Goal: Participate in discussion: Engage in conversation with other users on a specific topic

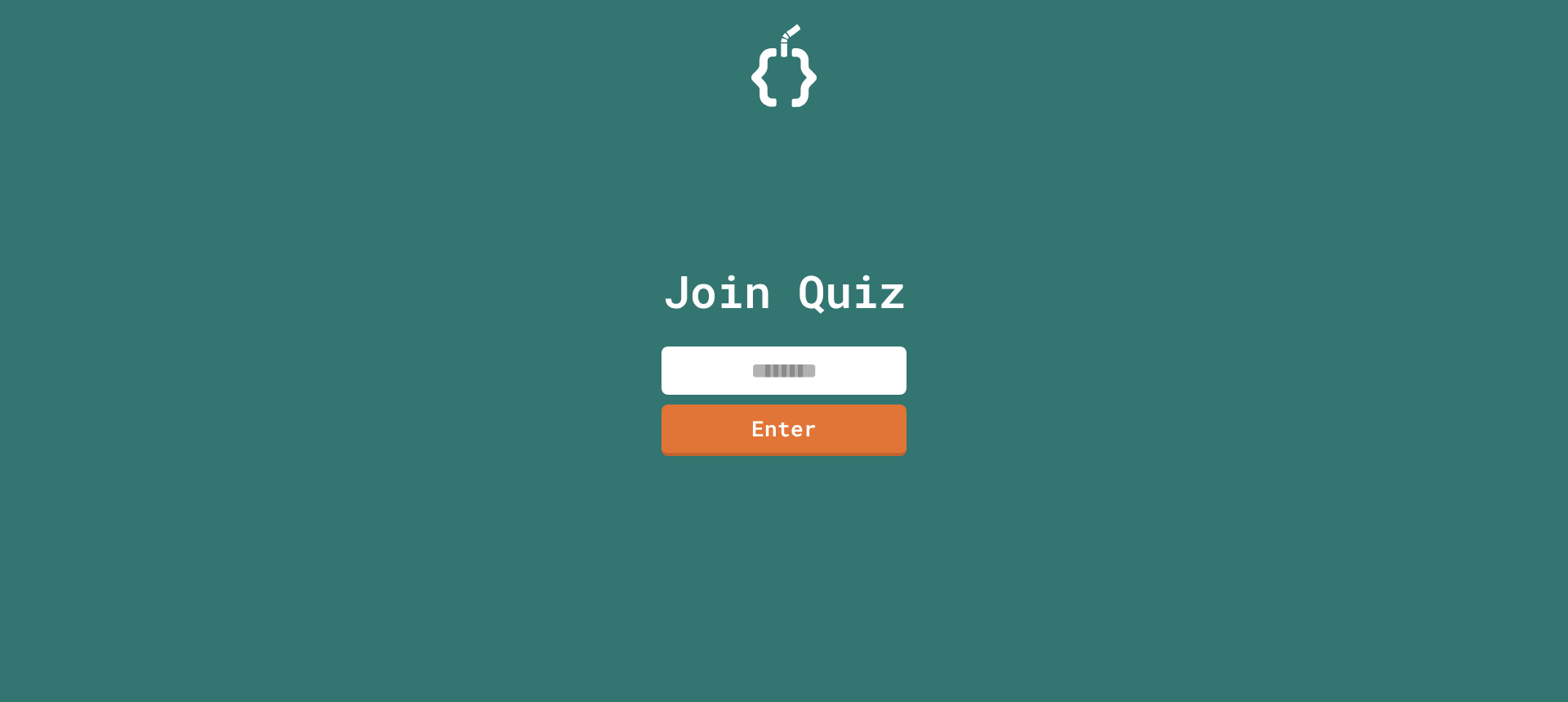
click at [879, 364] on input at bounding box center [783, 370] width 245 height 48
type input "********"
click at [767, 436] on link "Enter" at bounding box center [783, 430] width 246 height 52
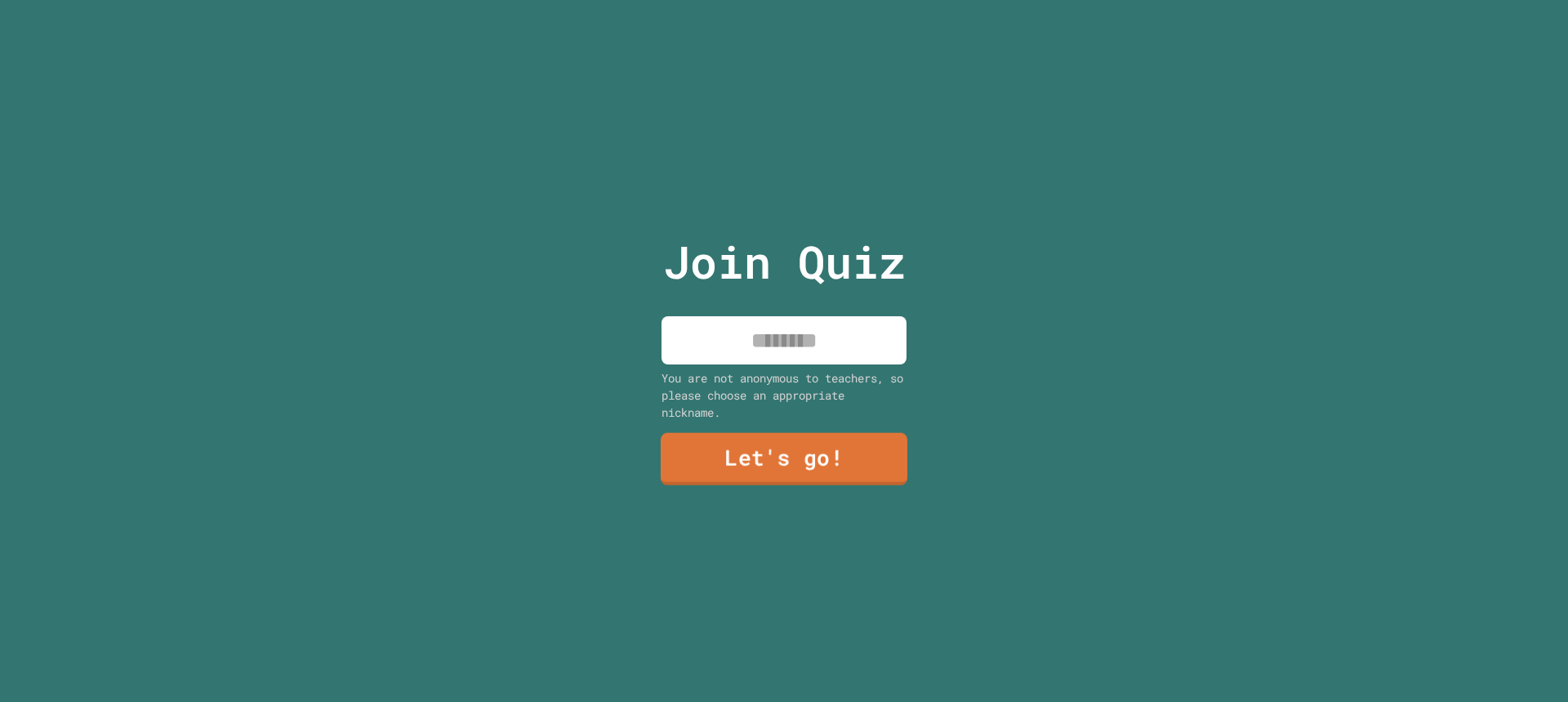
click at [808, 316] on input at bounding box center [783, 340] width 245 height 48
type input "******"
click at [786, 445] on link "Let's go!" at bounding box center [783, 460] width 245 height 51
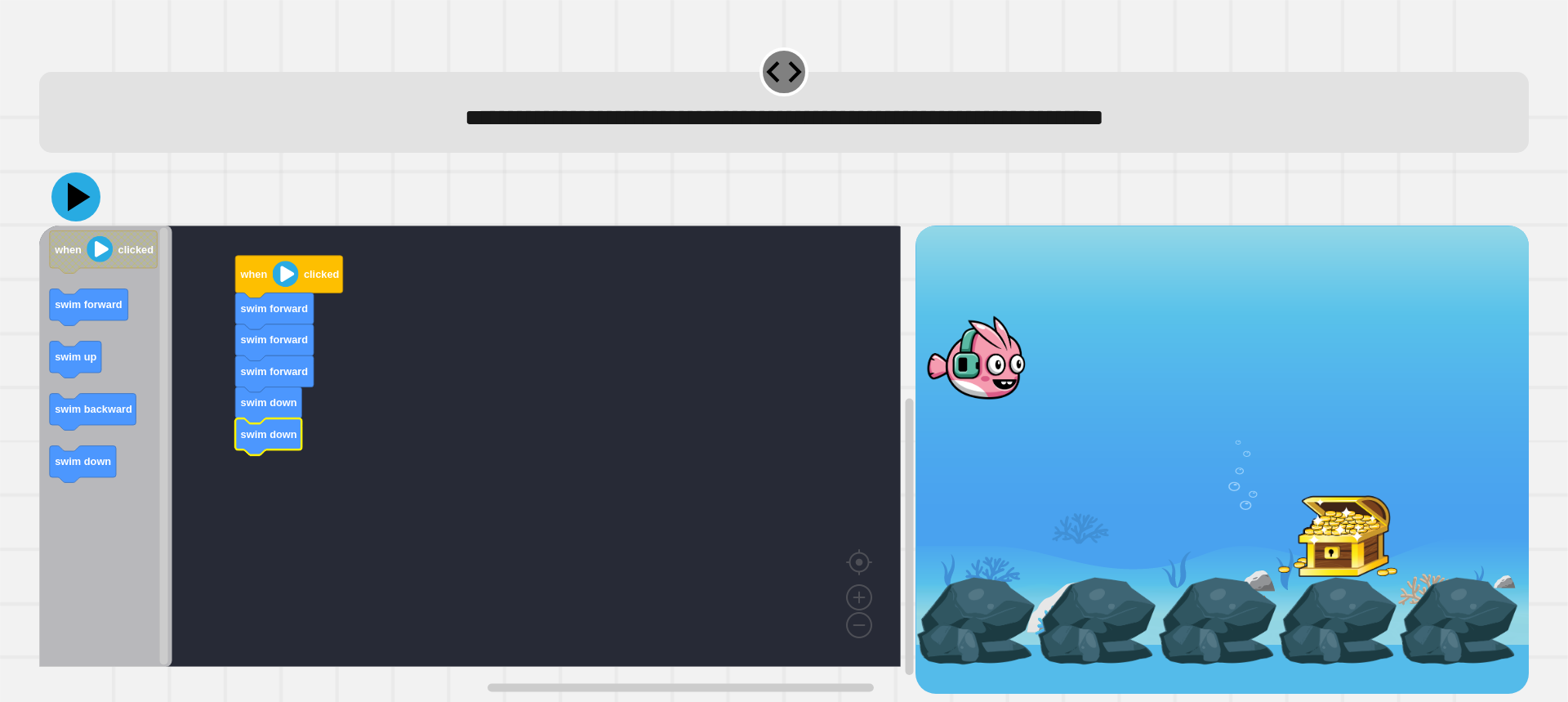
click at [82, 204] on icon at bounding box center [79, 197] width 23 height 29
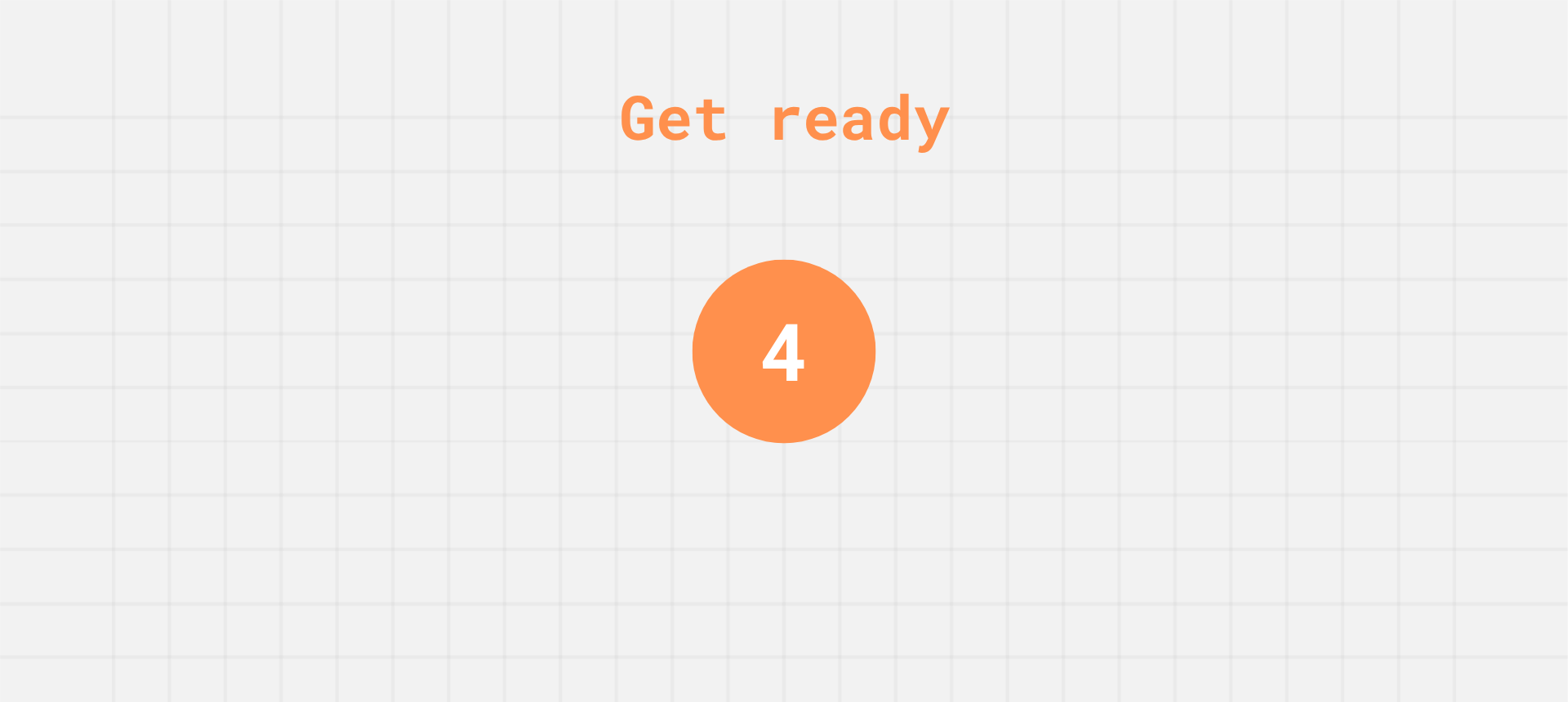
drag, startPoint x: 1016, startPoint y: 506, endPoint x: 1086, endPoint y: 478, distance: 75.4
click at [1024, 502] on div "Get ready 4" at bounding box center [784, 351] width 1568 height 702
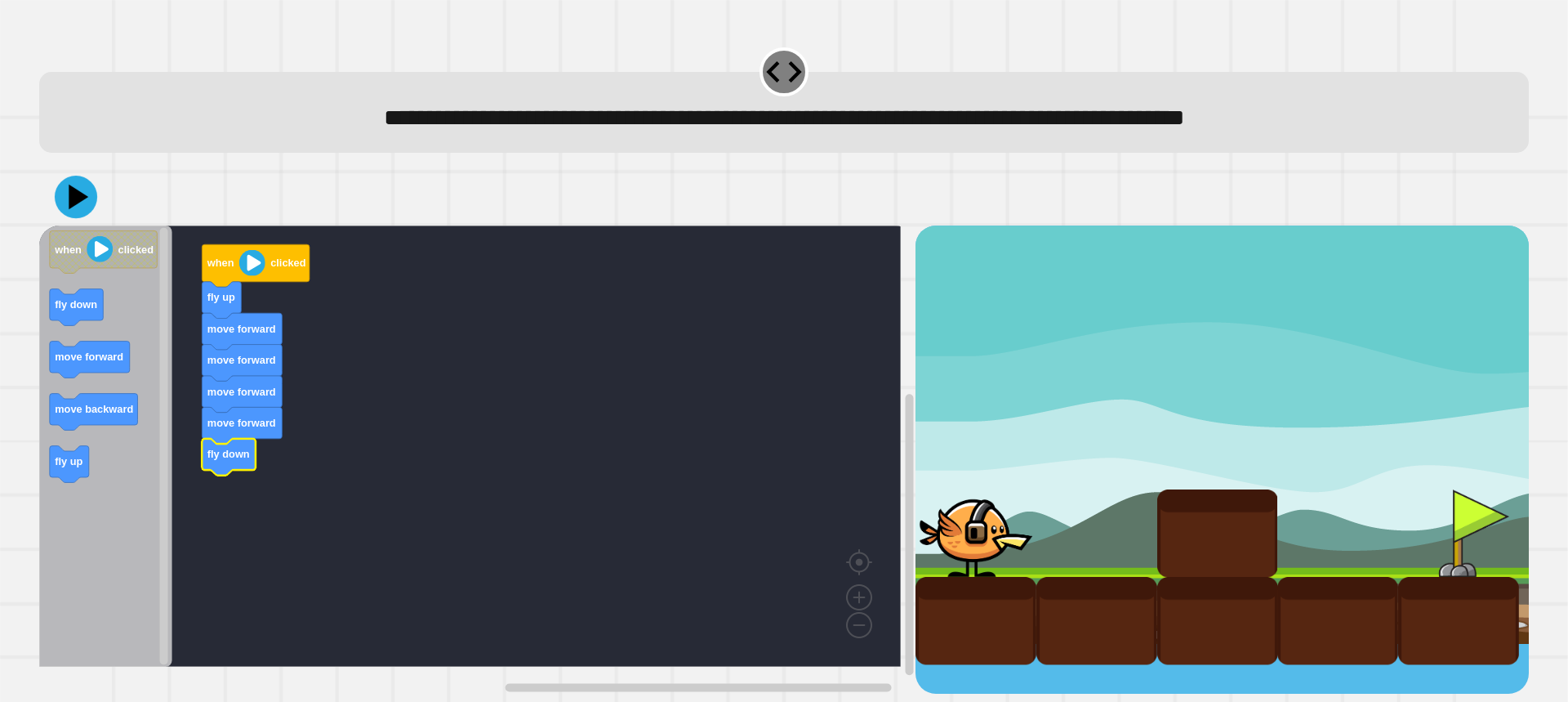
click at [82, 202] on icon at bounding box center [78, 197] width 20 height 25
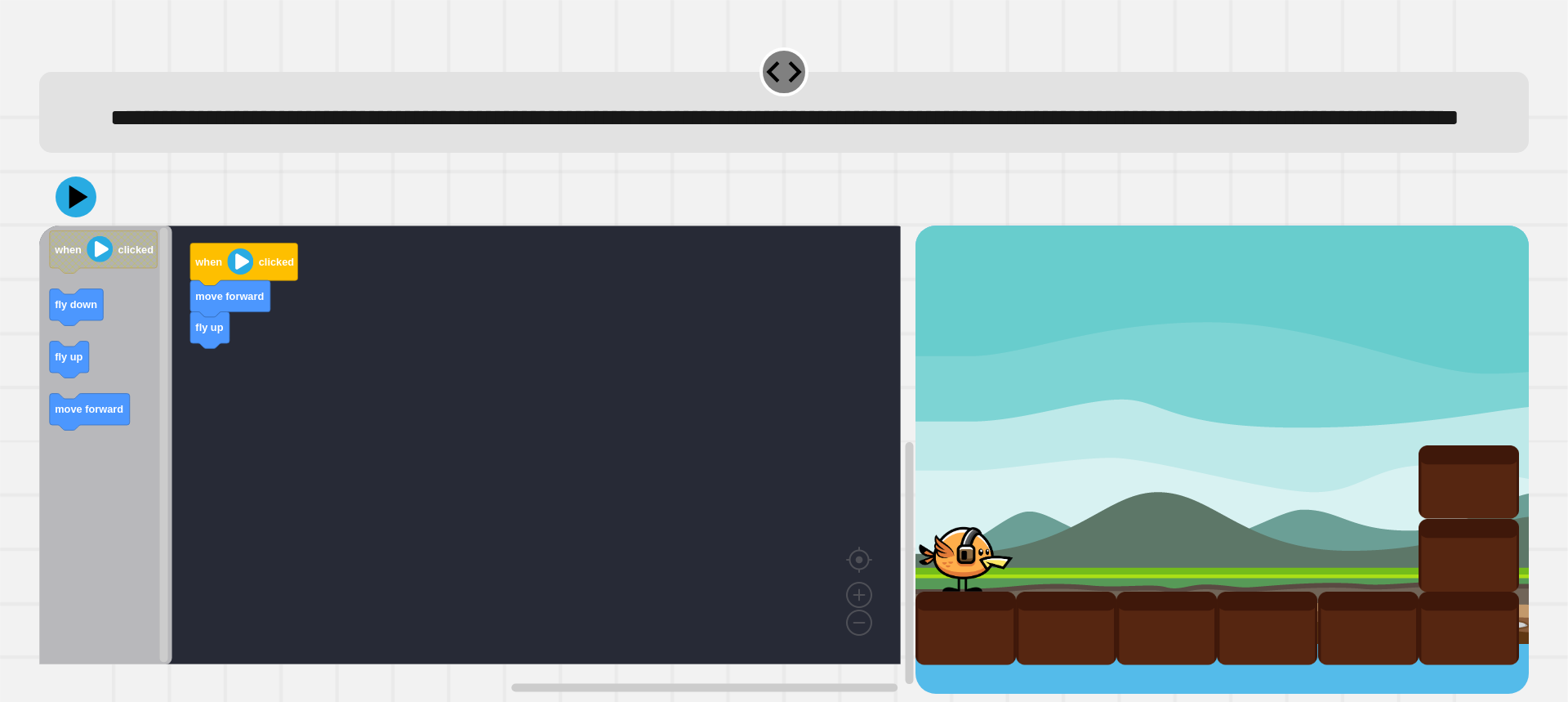
scroll to position [36, 0]
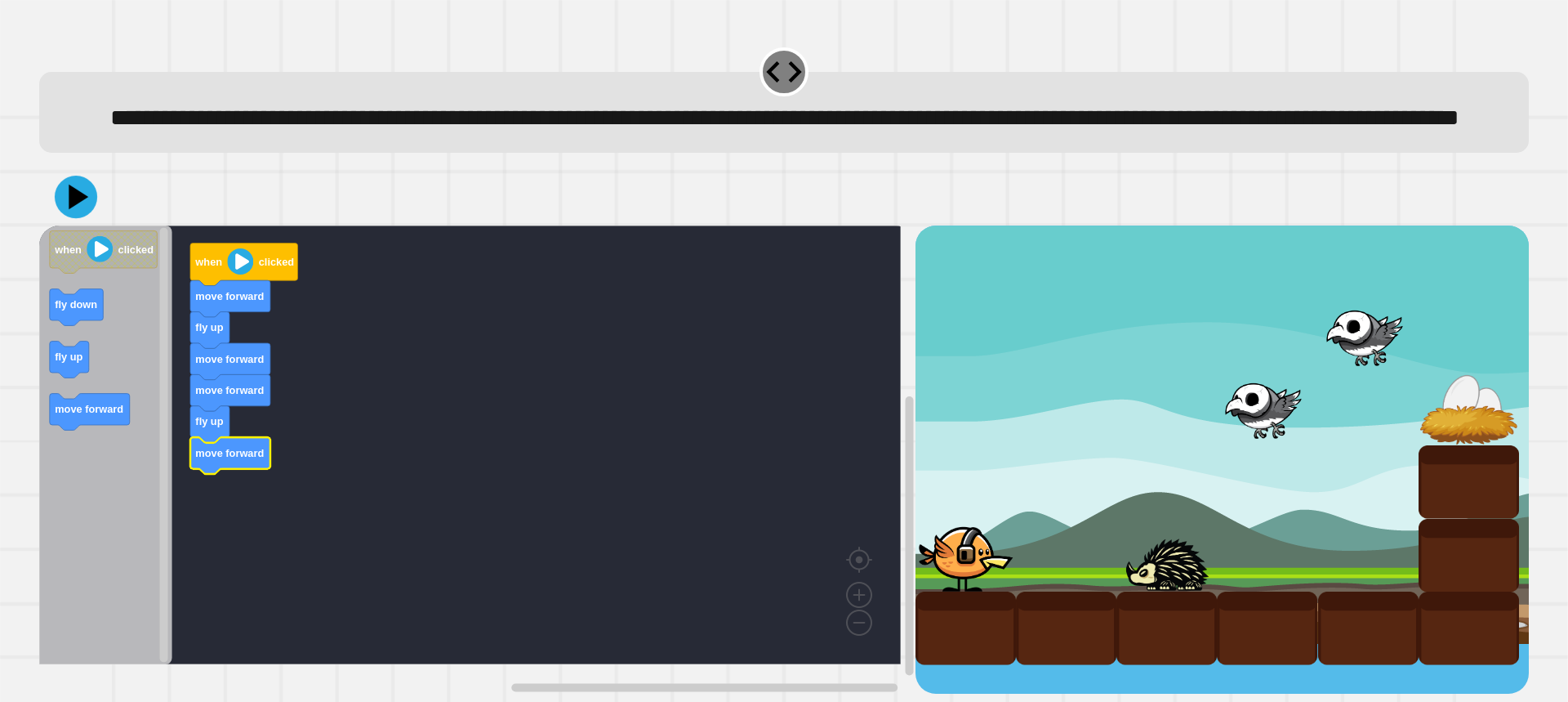
click at [60, 200] on icon at bounding box center [76, 197] width 43 height 43
drag, startPoint x: 84, startPoint y: 201, endPoint x: 293, endPoint y: 230, distance: 211.0
click at [84, 207] on icon at bounding box center [75, 196] width 49 height 49
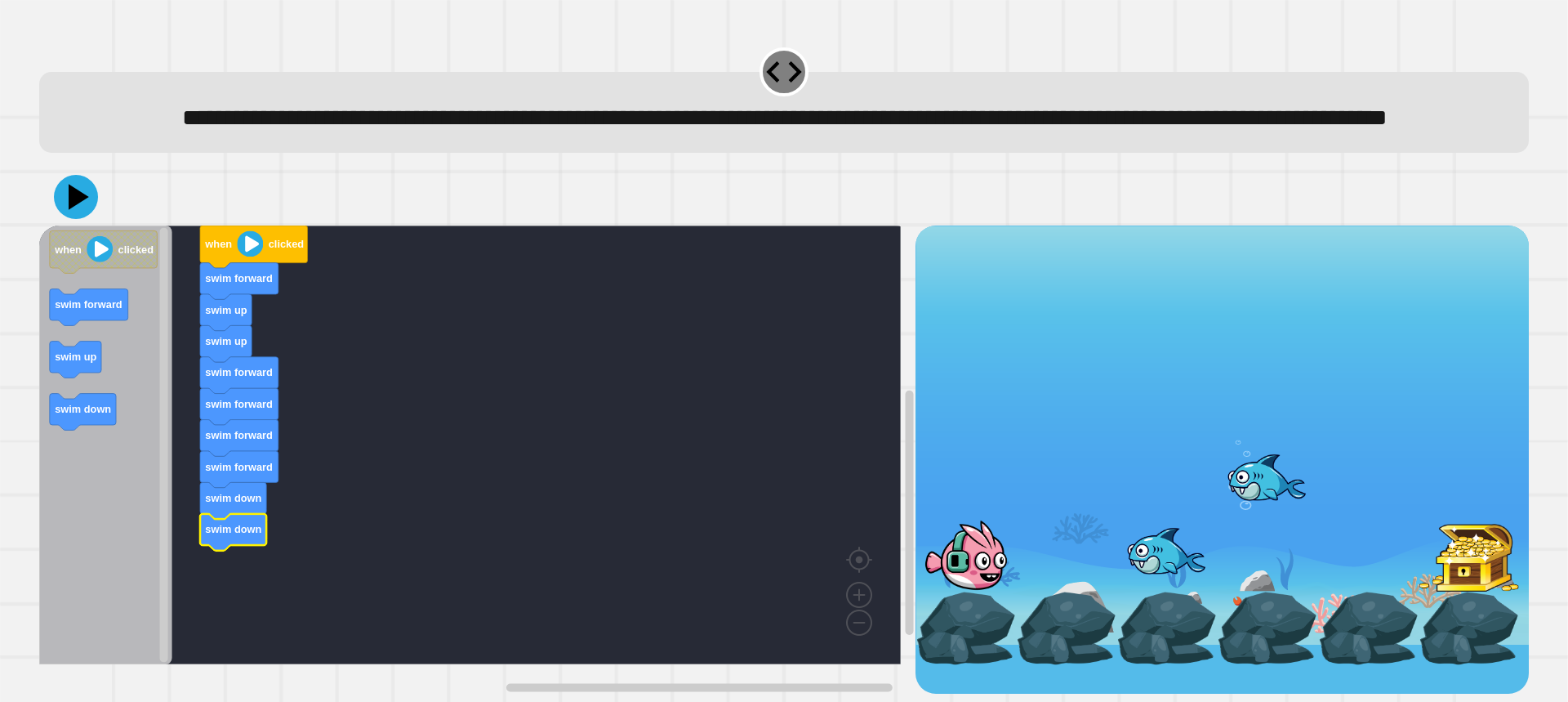
click at [82, 210] on icon at bounding box center [75, 196] width 44 height 44
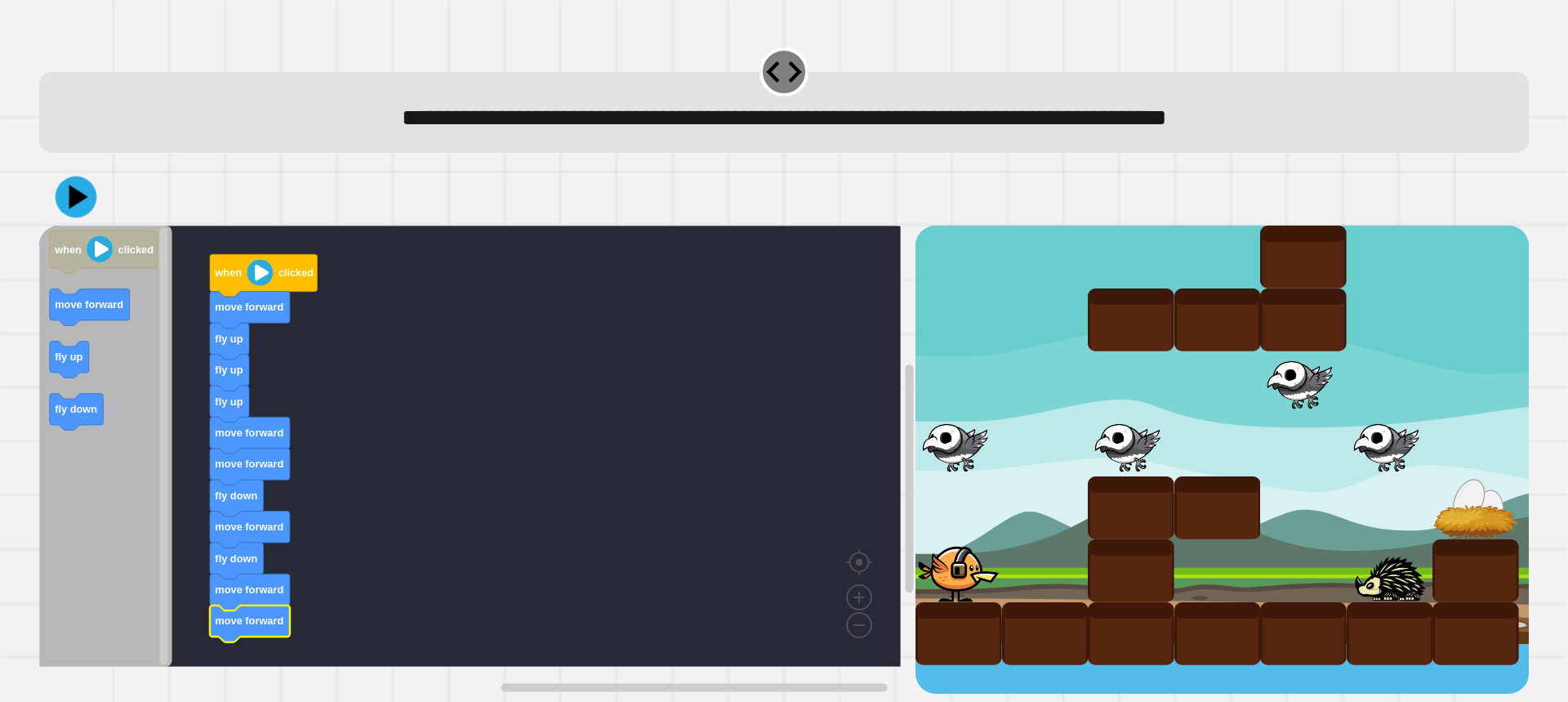
click at [83, 206] on icon at bounding box center [76, 197] width 42 height 42
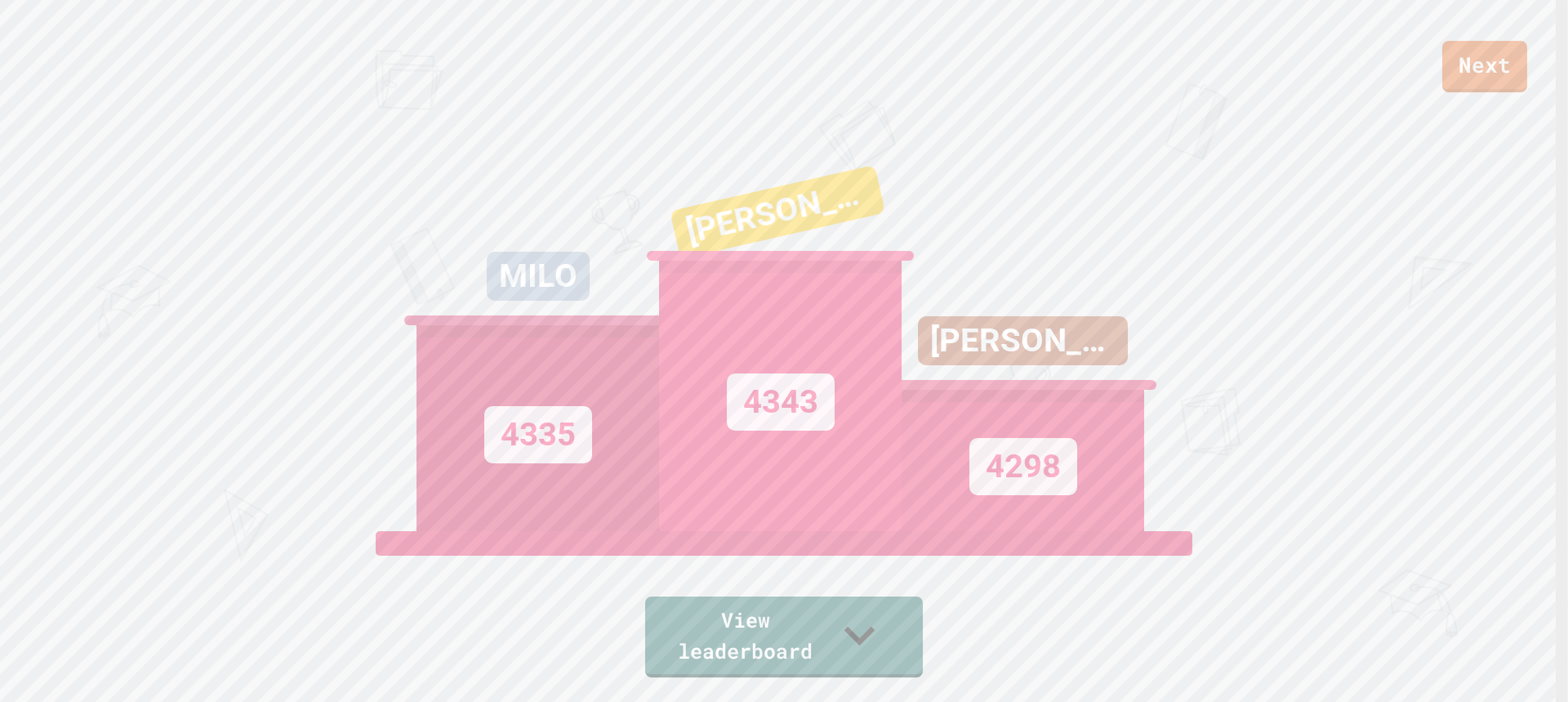
click at [1462, 71] on link "Next" at bounding box center [1484, 67] width 85 height 51
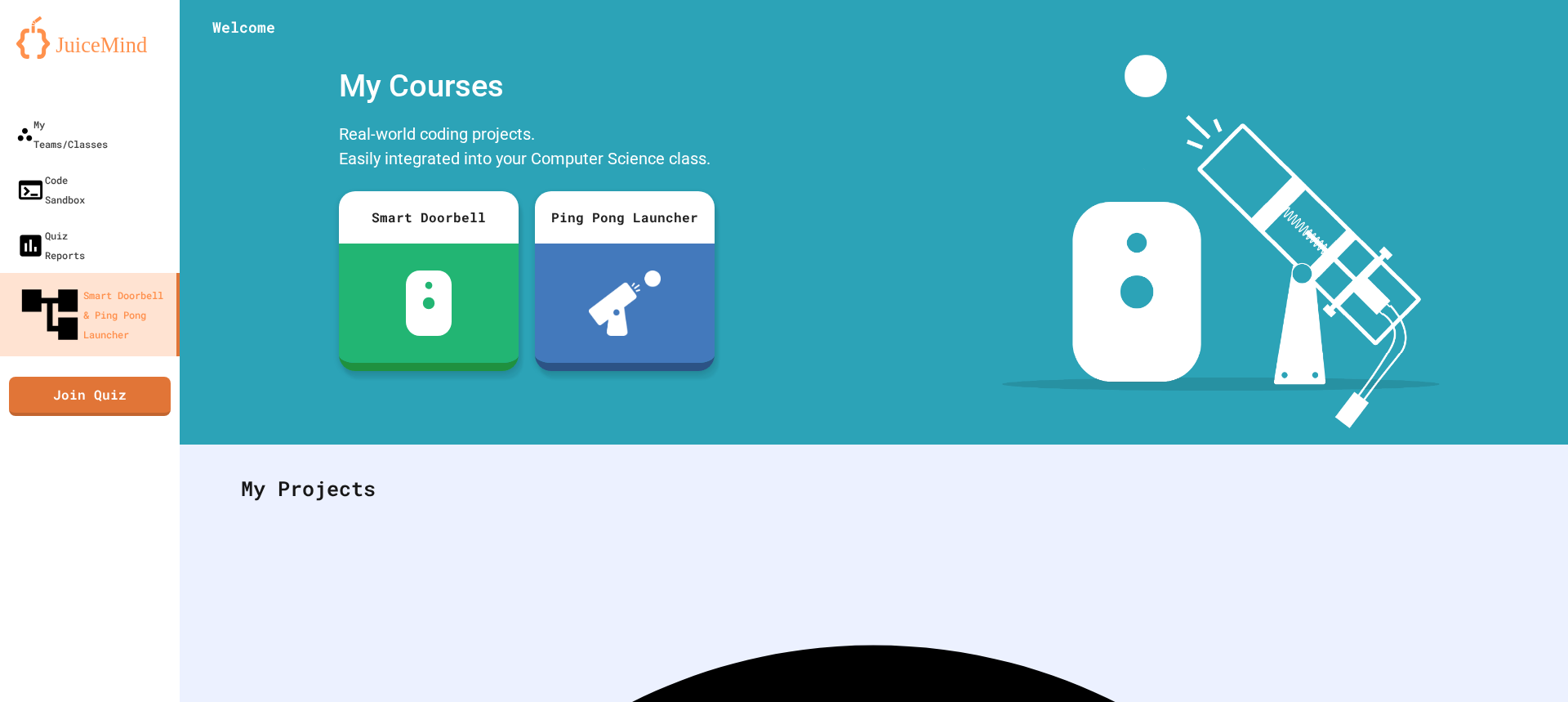
click at [153, 377] on link "Join Quiz" at bounding box center [90, 397] width 162 height 40
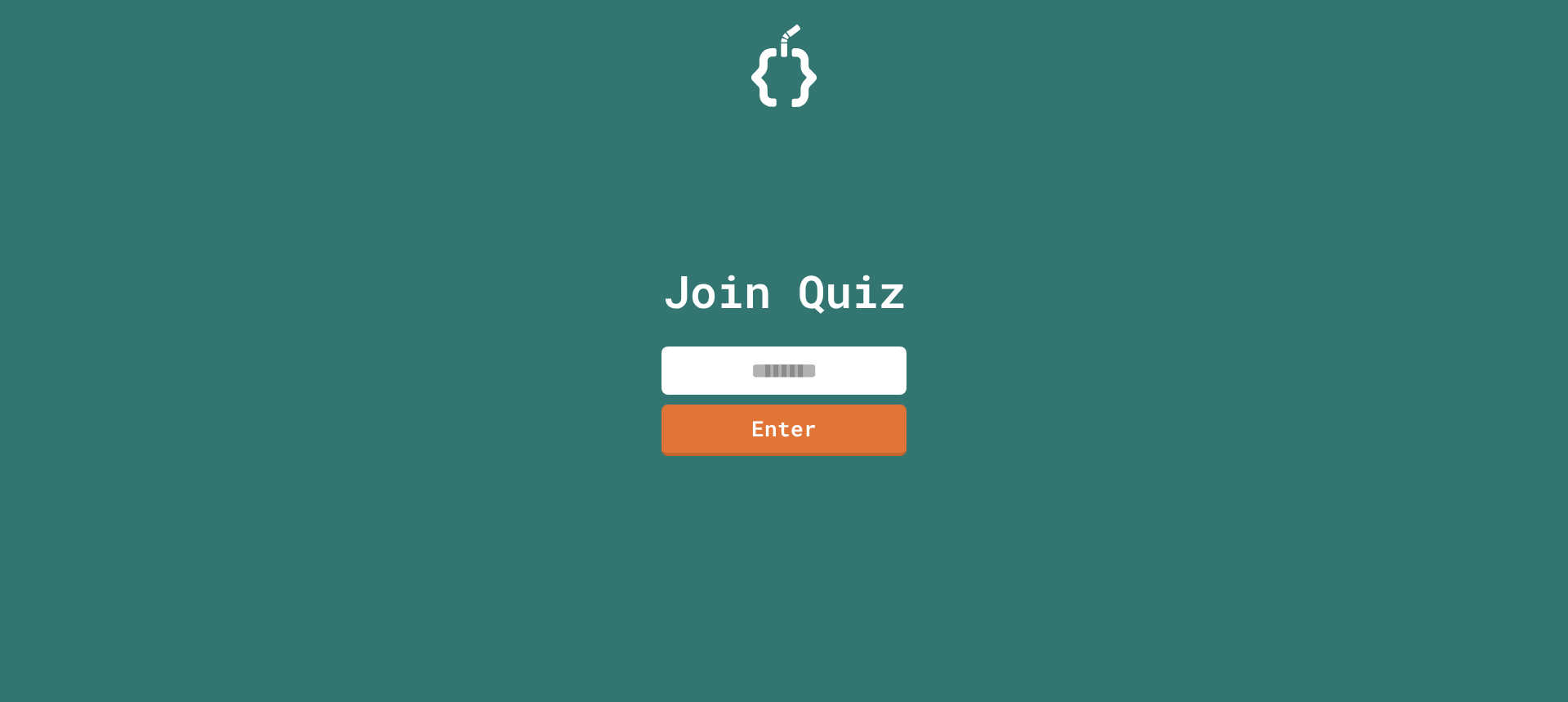
click at [789, 397] on div "Join Quiz Enter" at bounding box center [784, 351] width 275 height 620
drag, startPoint x: 800, startPoint y: 387, endPoint x: 814, endPoint y: 375, distance: 18.4
click at [801, 386] on input at bounding box center [783, 370] width 245 height 48
type input "********"
click at [711, 436] on link "Enter" at bounding box center [783, 428] width 247 height 52
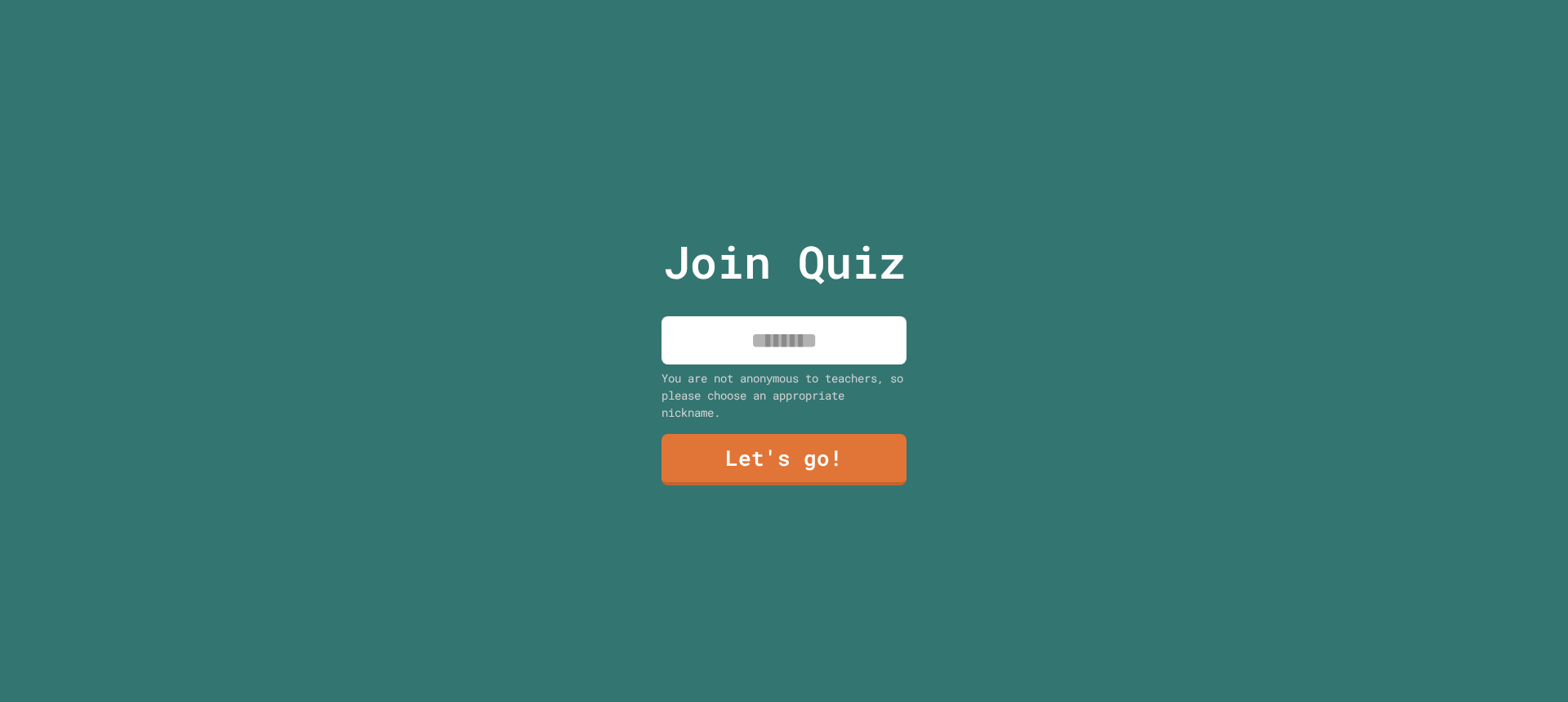
click at [799, 331] on input at bounding box center [783, 340] width 245 height 48
type input "******"
drag, startPoint x: 880, startPoint y: 453, endPoint x: 890, endPoint y: 455, distance: 10.2
click at [890, 455] on link "Let's go!" at bounding box center [783, 459] width 247 height 52
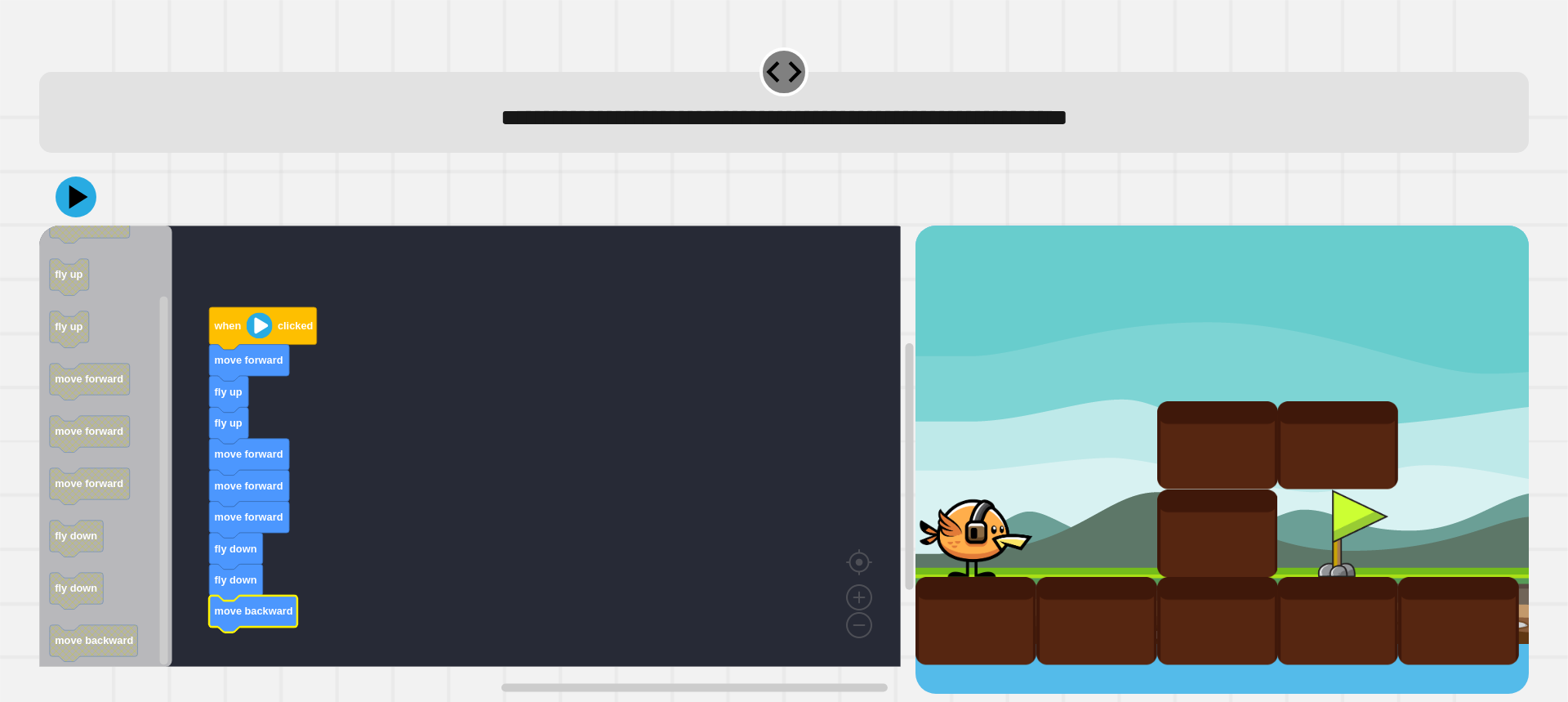
click at [72, 196] on icon at bounding box center [78, 197] width 19 height 24
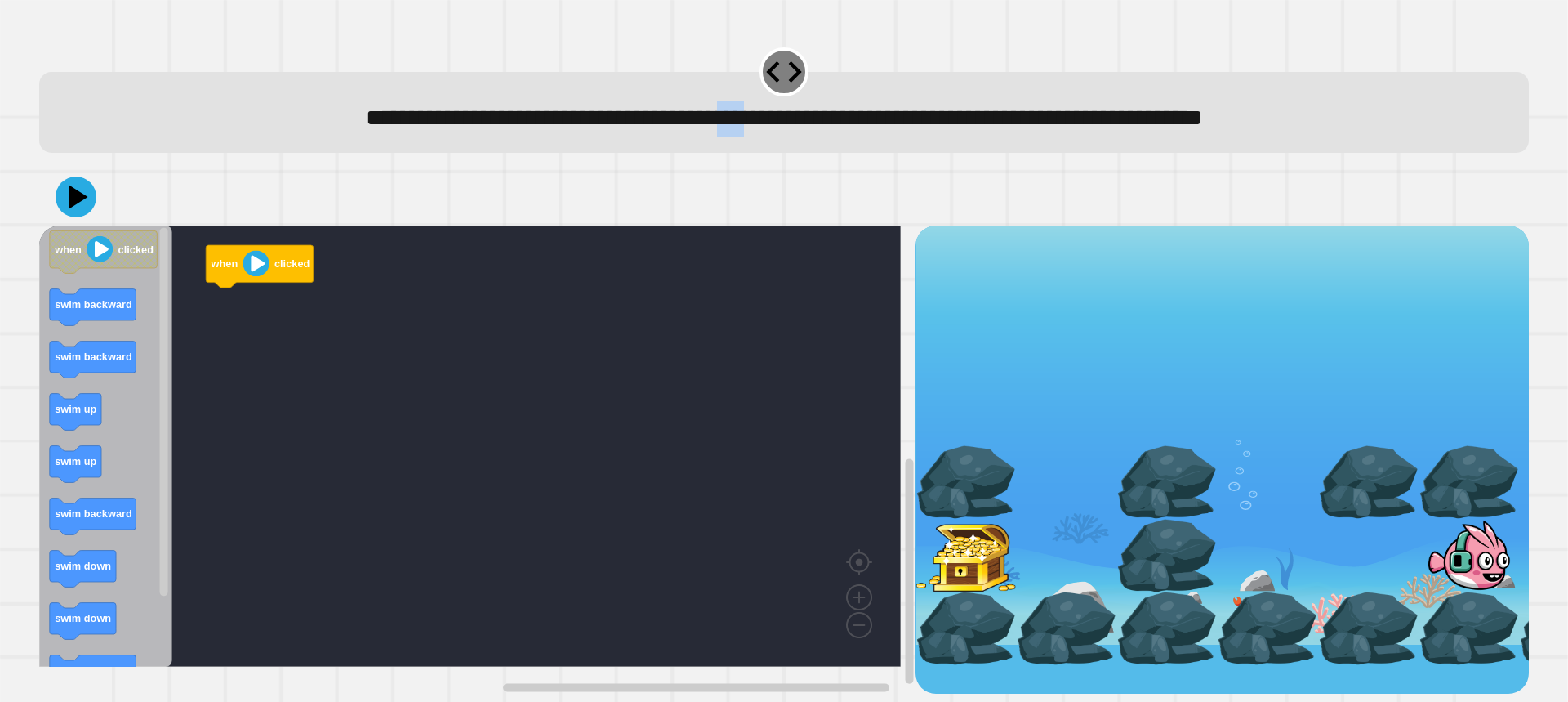
click at [732, 156] on div "**********" at bounding box center [784, 96] width 1505 height 129
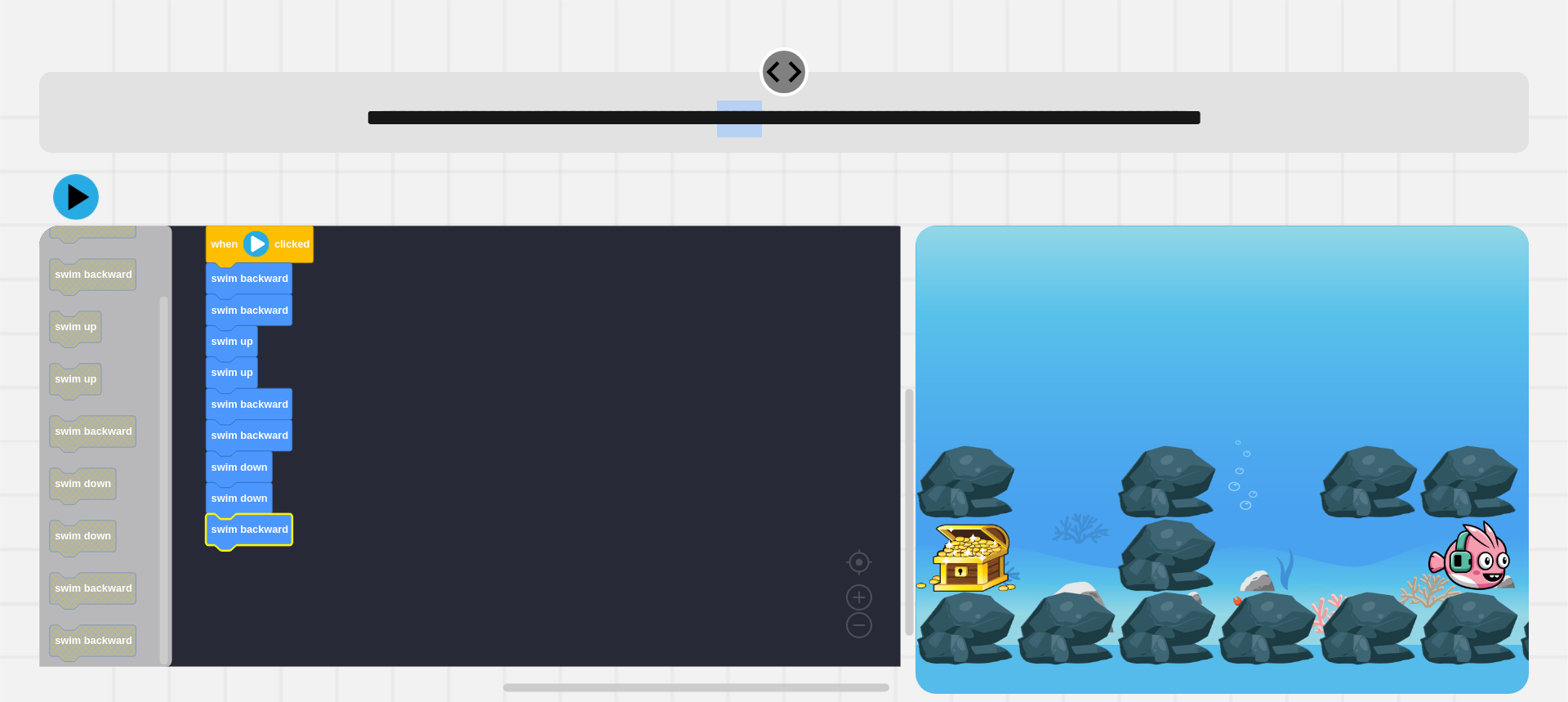
click at [71, 178] on button at bounding box center [75, 196] width 45 height 45
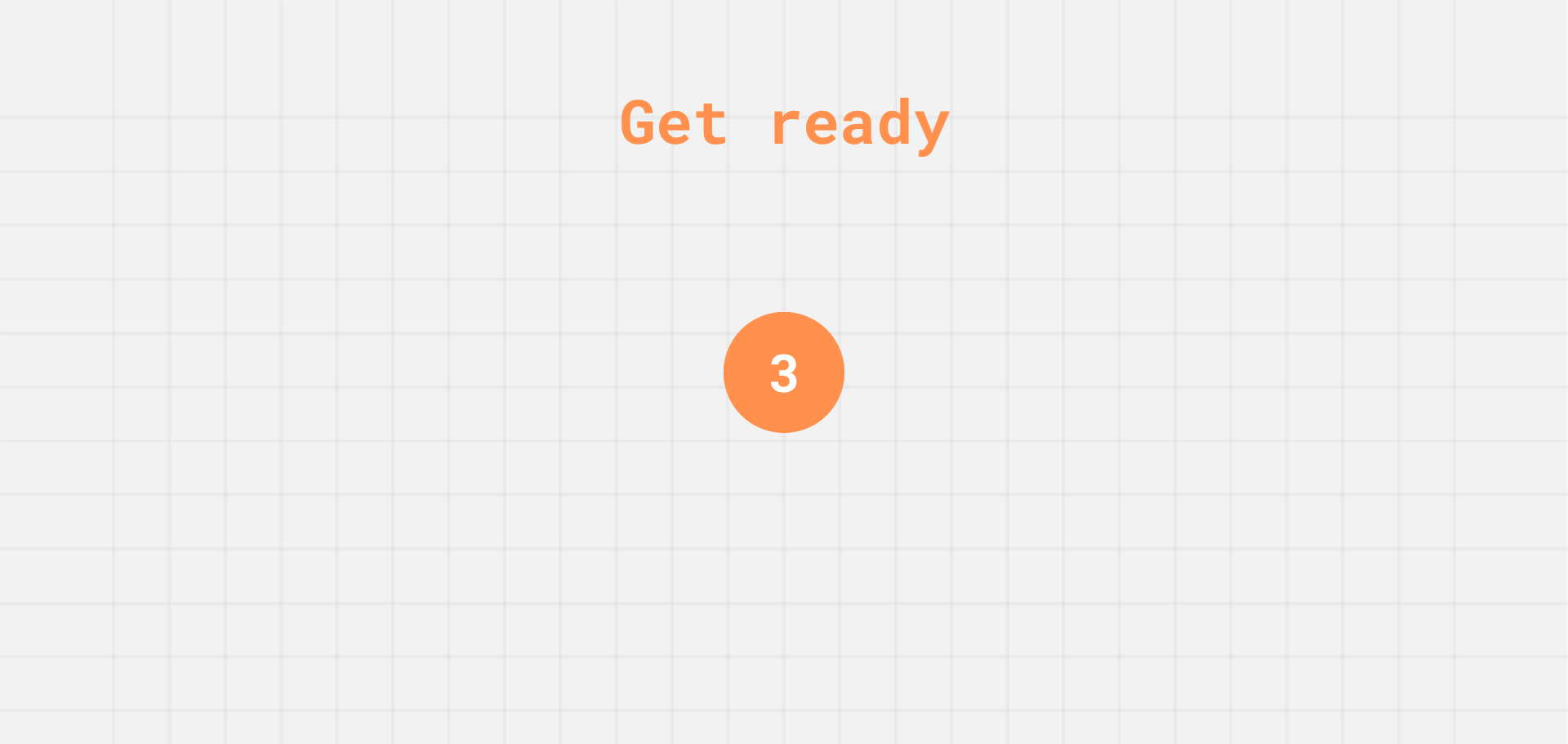
click at [1279, 356] on div "Get ready 3" at bounding box center [784, 372] width 1568 height 744
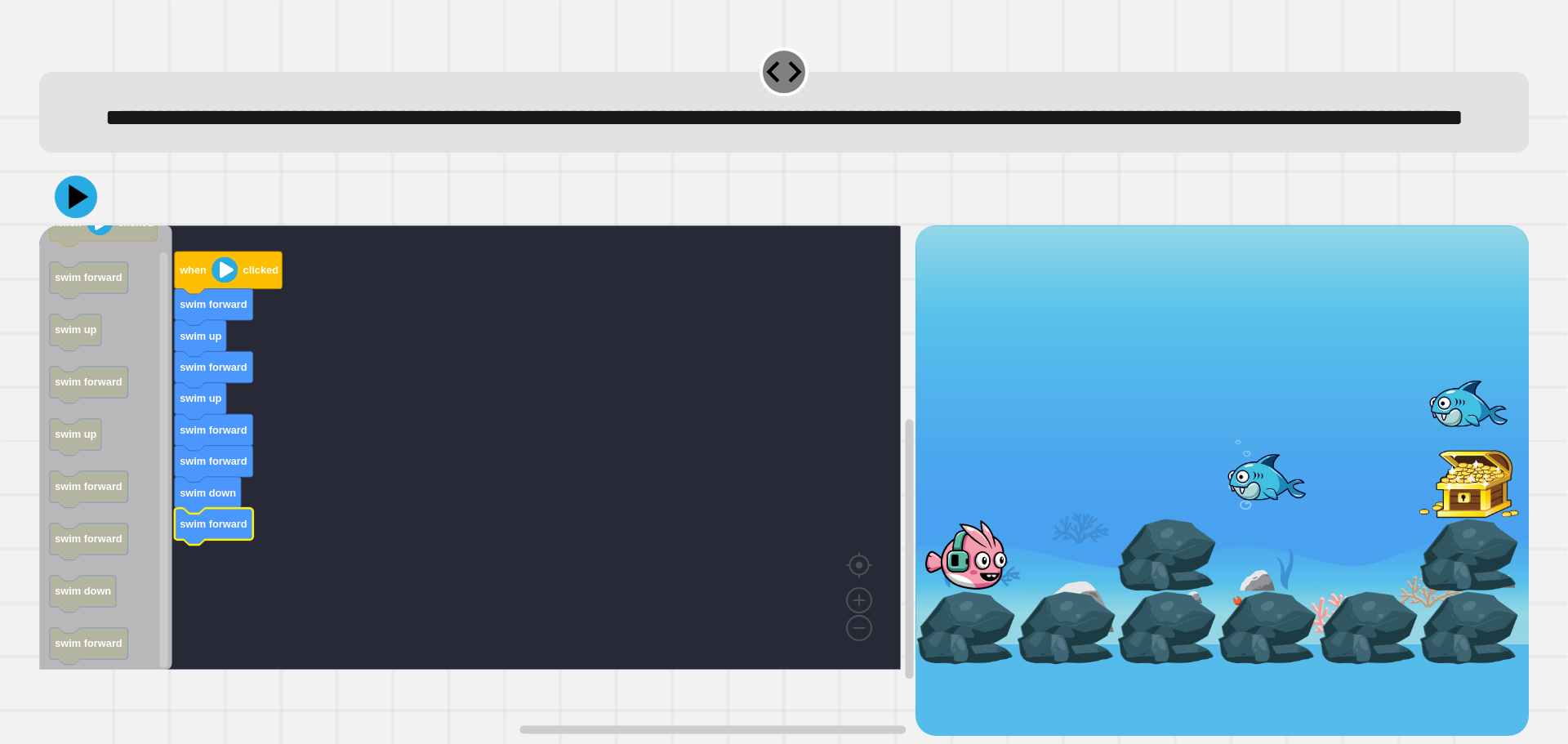
click at [84, 218] on icon at bounding box center [76, 197] width 43 height 43
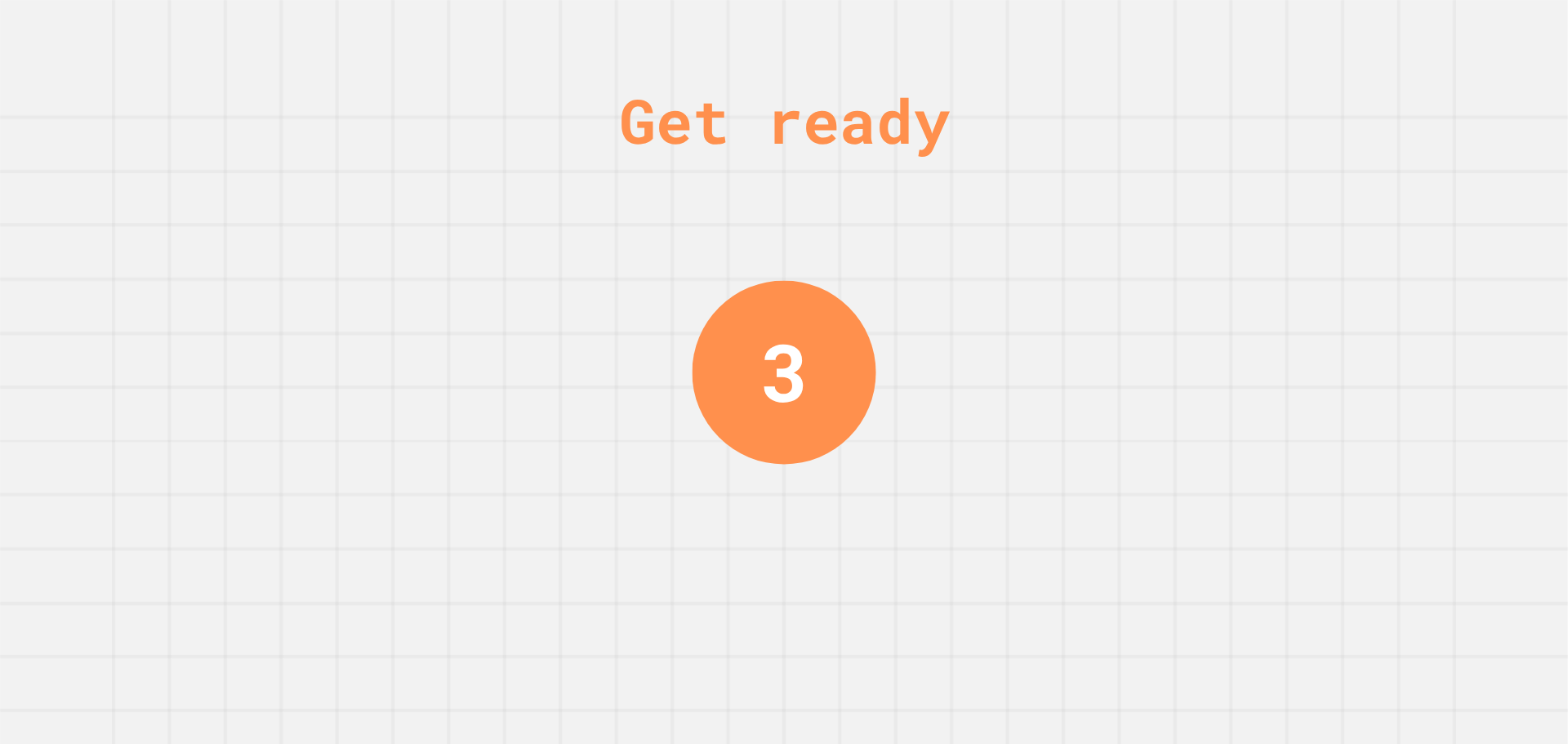
click at [1379, 440] on div "Get ready 3" at bounding box center [784, 372] width 1568 height 744
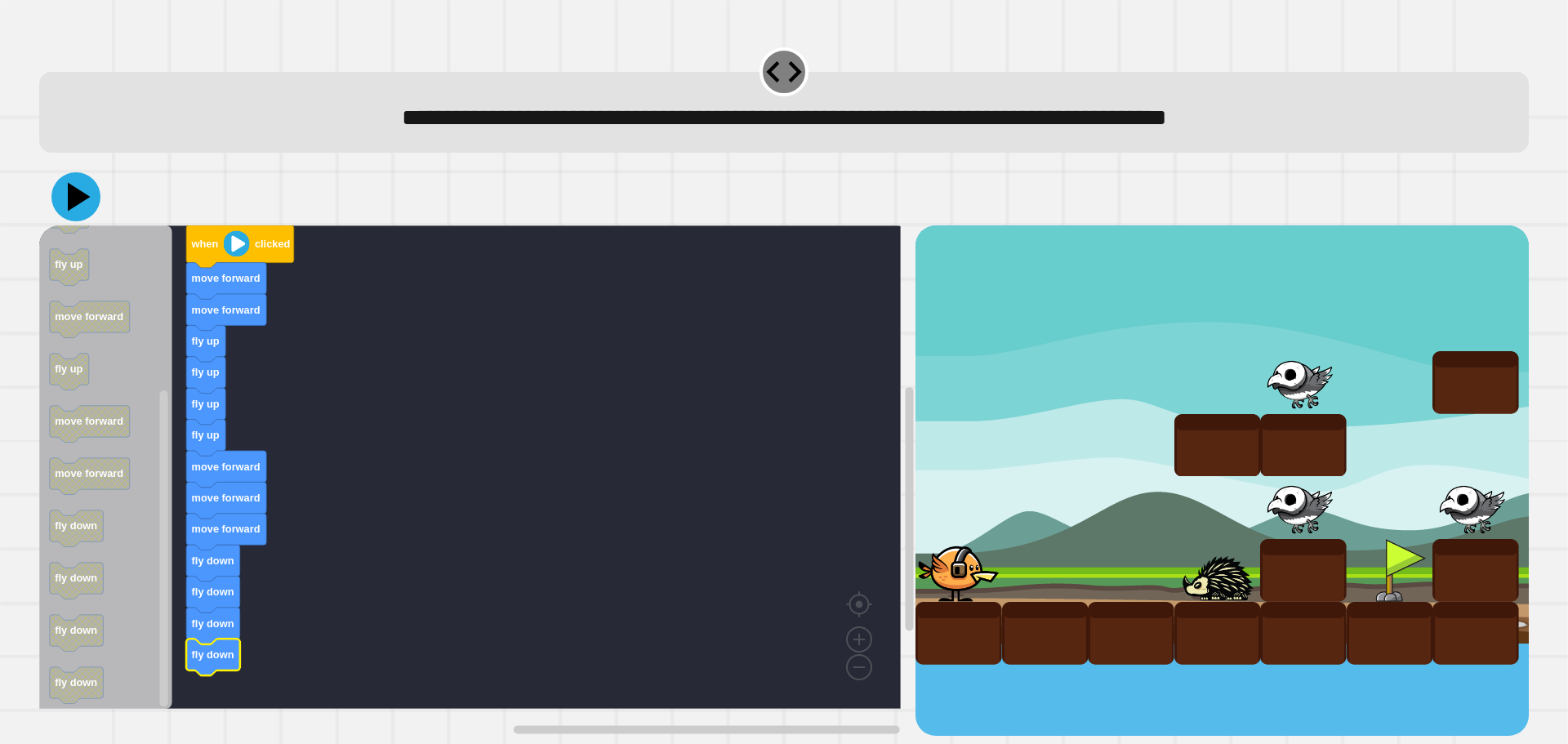
click at [86, 196] on icon at bounding box center [75, 196] width 49 height 49
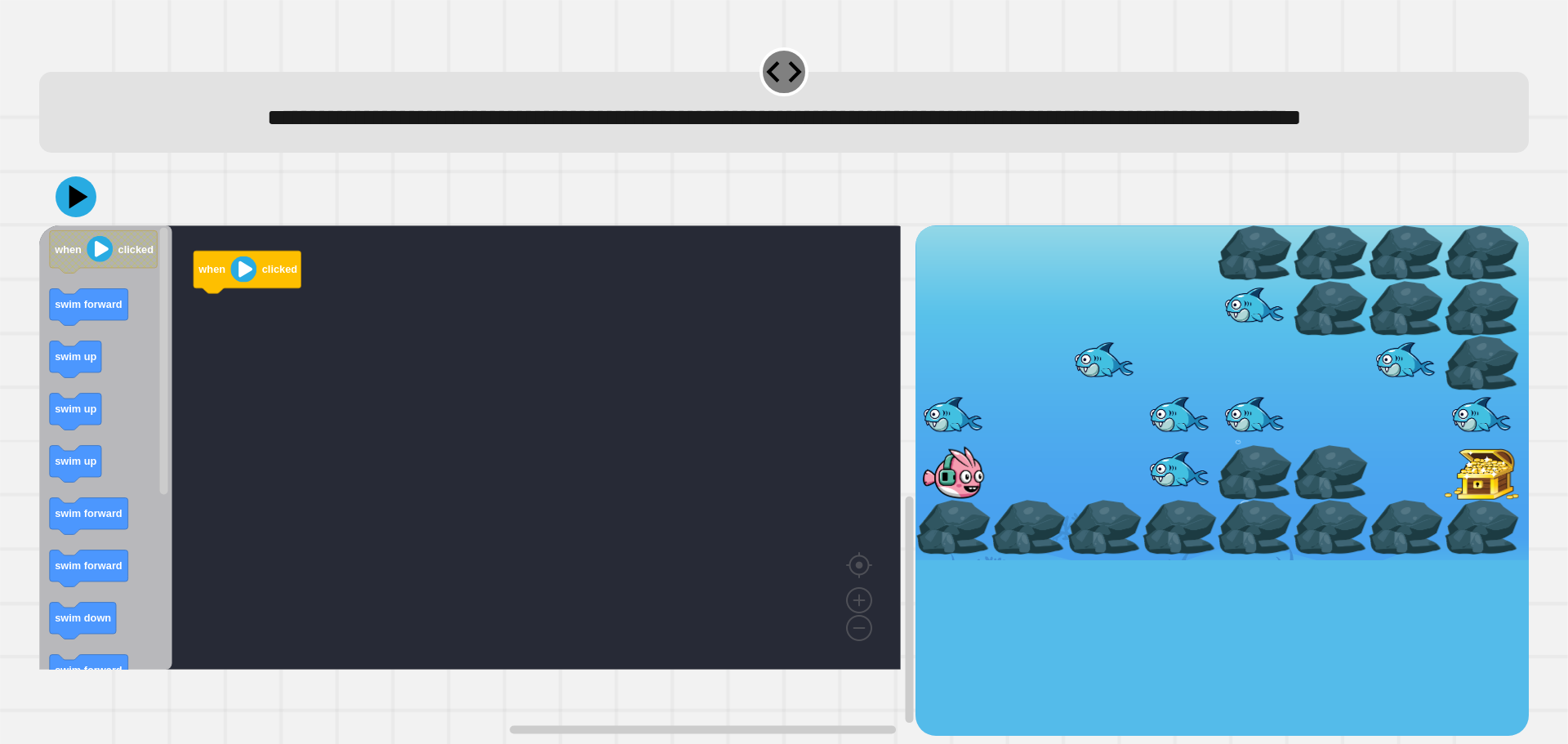
click at [477, 492] on rect "Blockly Workspace" at bounding box center [470, 447] width 861 height 445
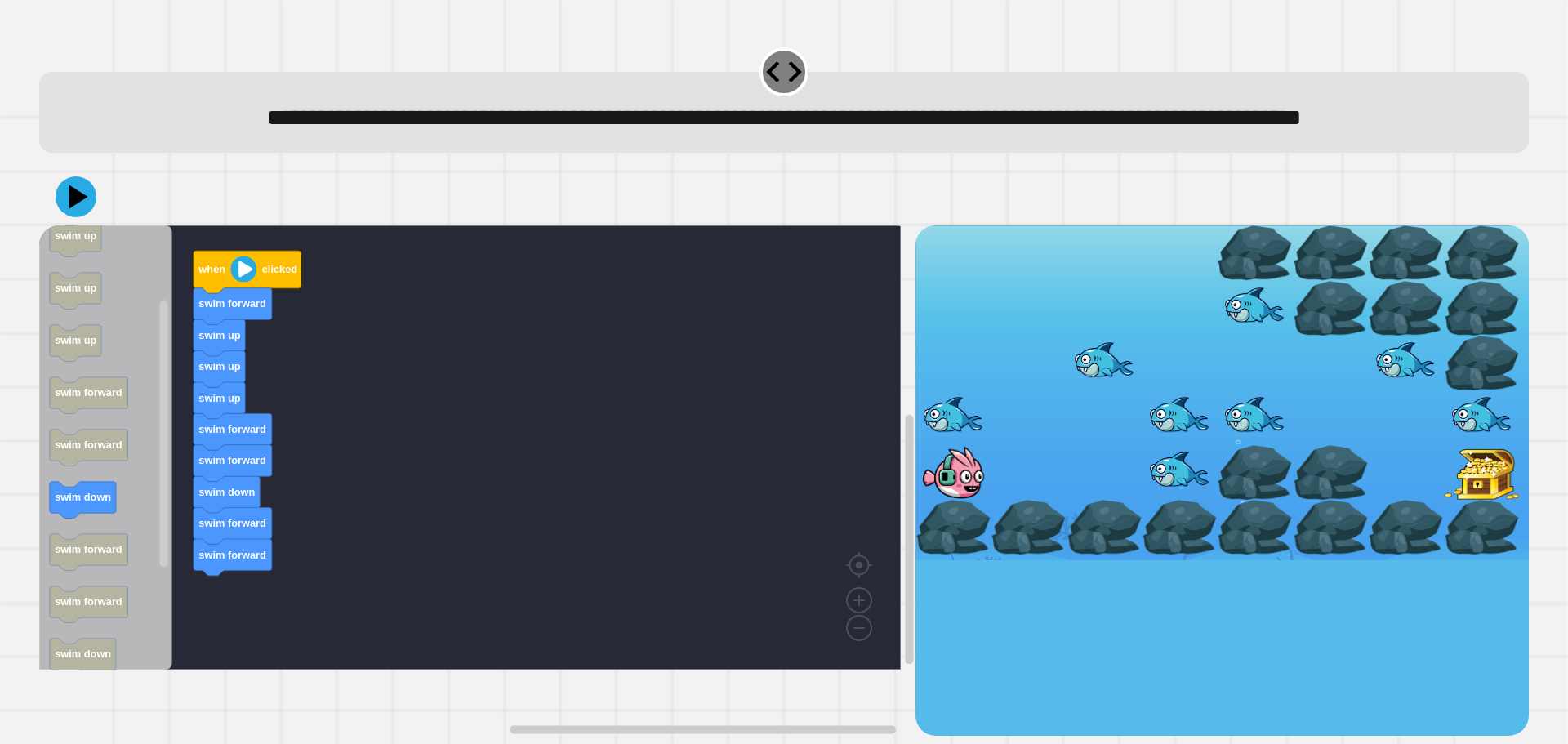
click at [209, 469] on div "when clicked swim forward swim up swim up swim up swim forward swim forward swi…" at bounding box center [477, 480] width 876 height 511
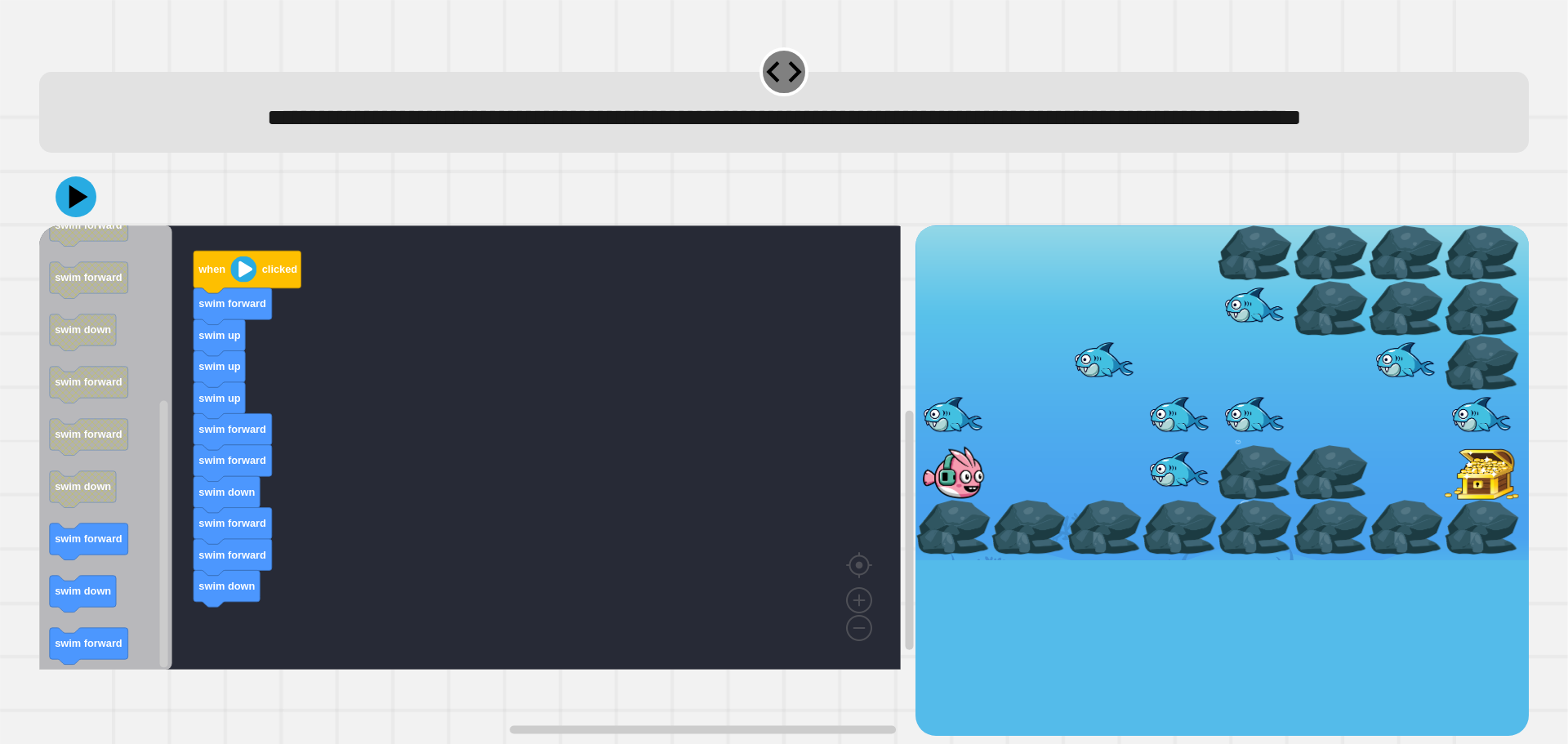
click at [143, 352] on icon "Blockly Workspace" at bounding box center [106, 447] width 133 height 445
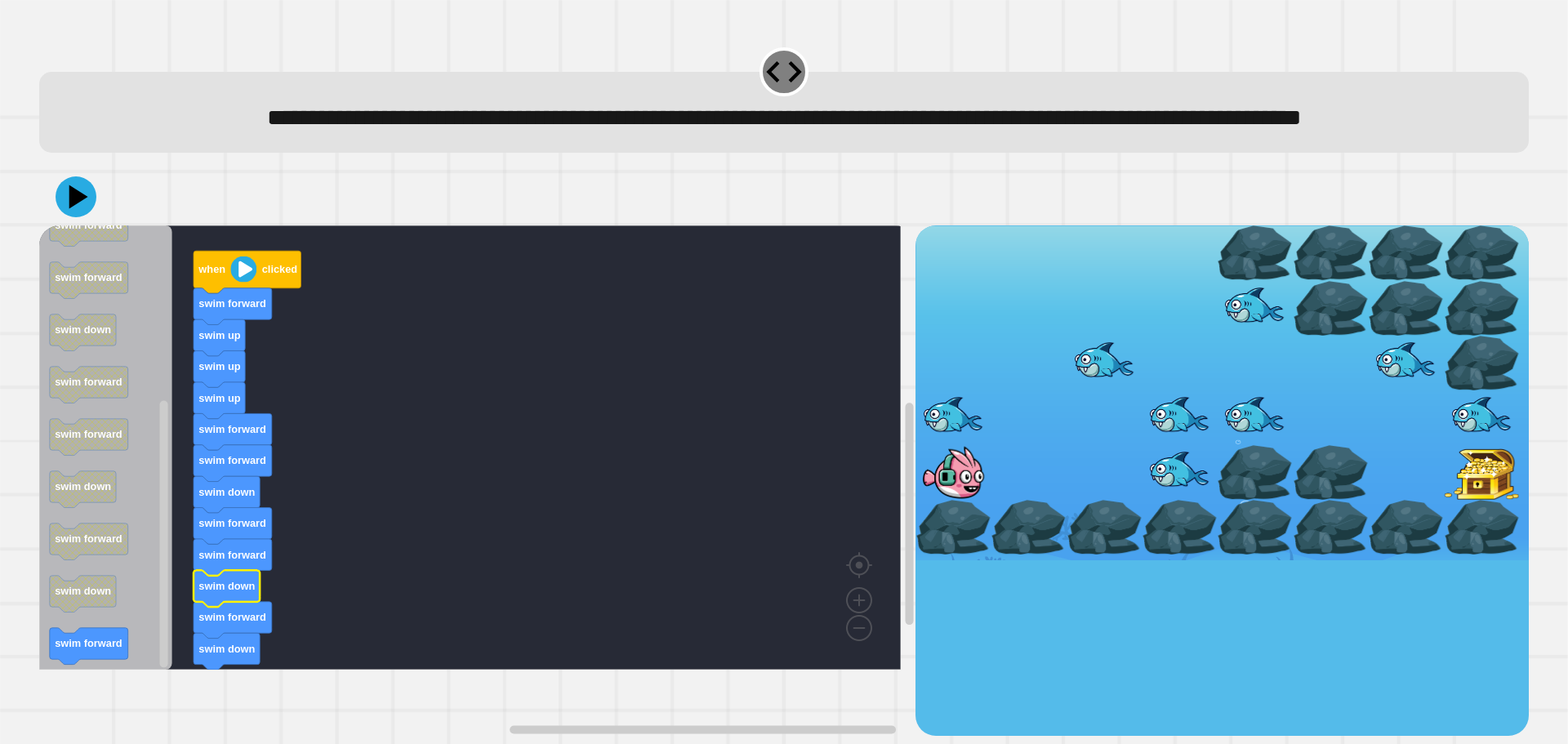
click at [432, 449] on rect "Blockly Workspace" at bounding box center [470, 447] width 861 height 445
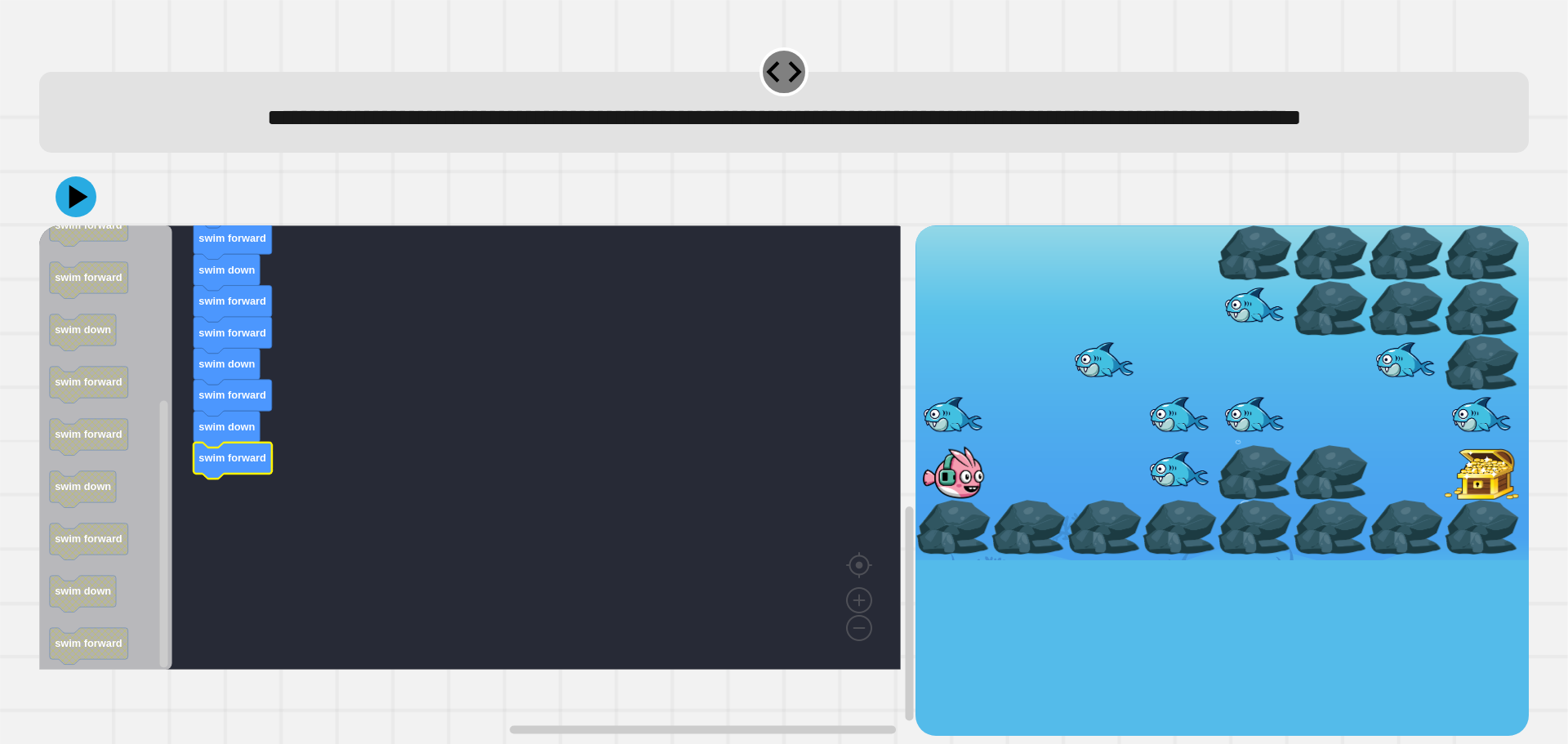
click at [68, 217] on icon at bounding box center [76, 197] width 41 height 41
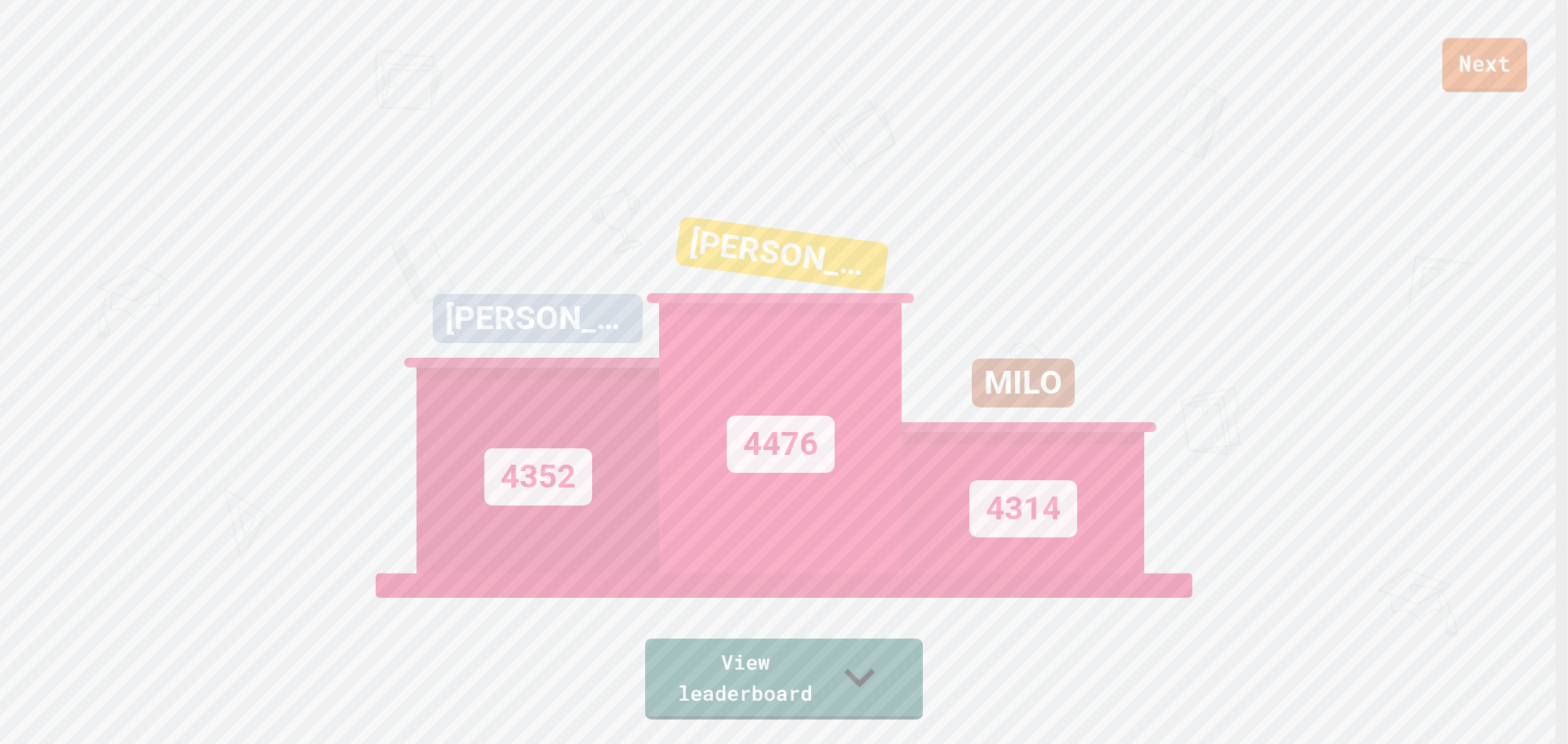
click at [1504, 78] on link "Next" at bounding box center [1484, 65] width 85 height 54
click at [805, 694] on link "New View report" at bounding box center [784, 670] width 190 height 98
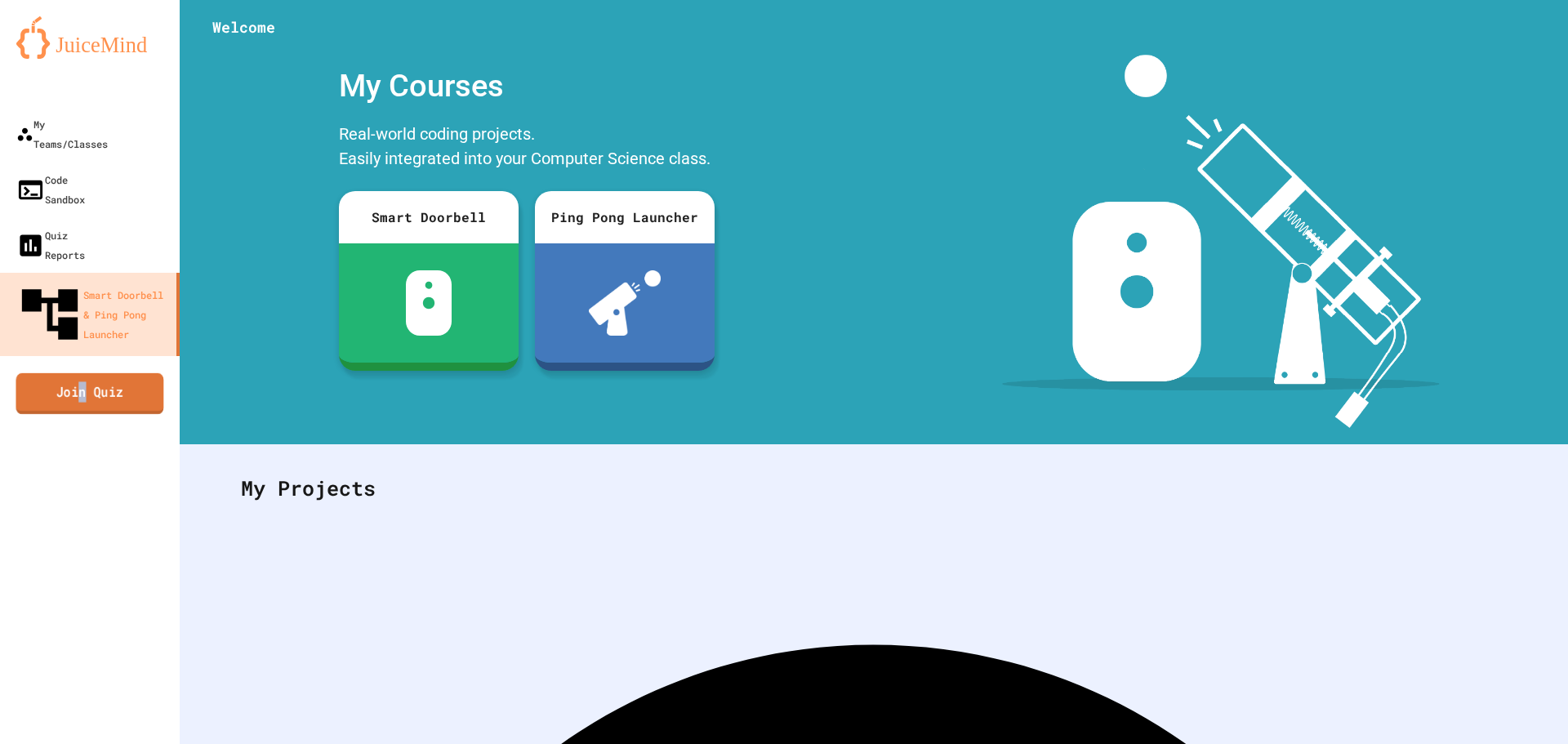
click at [85, 373] on link "Join Quiz" at bounding box center [89, 393] width 148 height 41
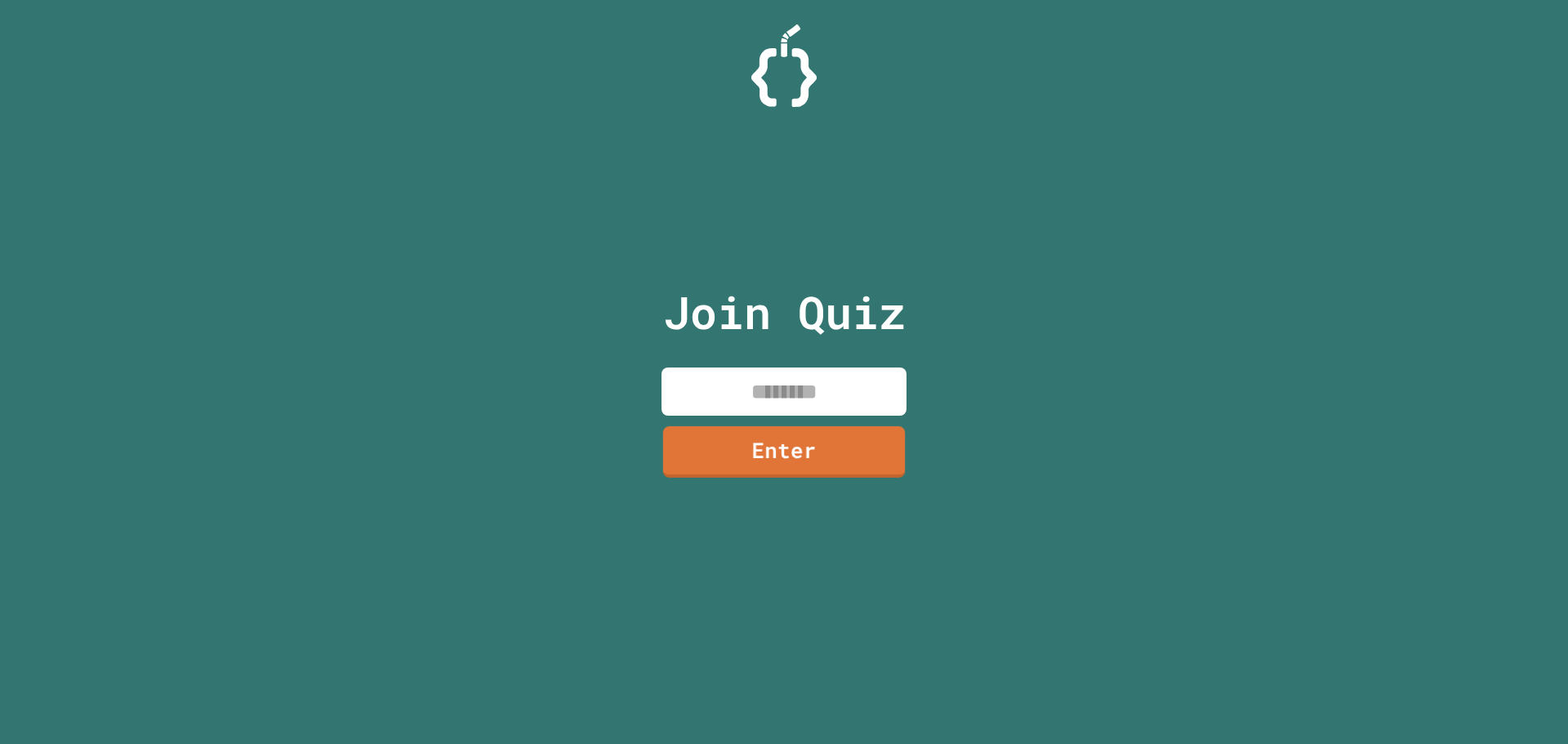
click at [785, 372] on input at bounding box center [783, 392] width 245 height 48
type input "********"
click at [797, 439] on link "Enter" at bounding box center [783, 450] width 248 height 54
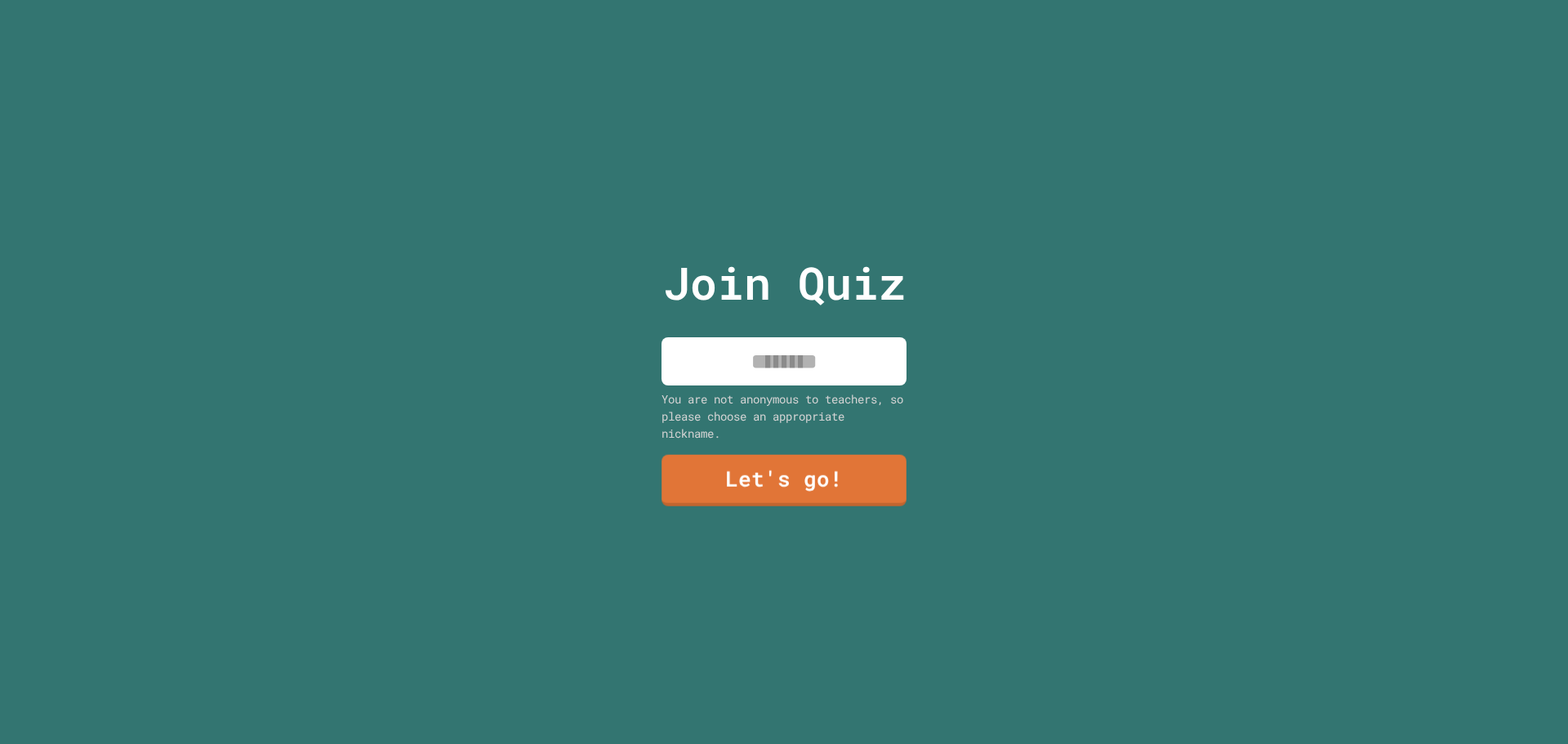
drag, startPoint x: 716, startPoint y: 302, endPoint x: 739, endPoint y: 335, distance: 40.2
click at [716, 302] on p "Join Quiz" at bounding box center [784, 283] width 242 height 68
click at [759, 349] on input at bounding box center [783, 361] width 245 height 48
type input "******"
click at [761, 474] on link "Let's go!" at bounding box center [783, 481] width 246 height 52
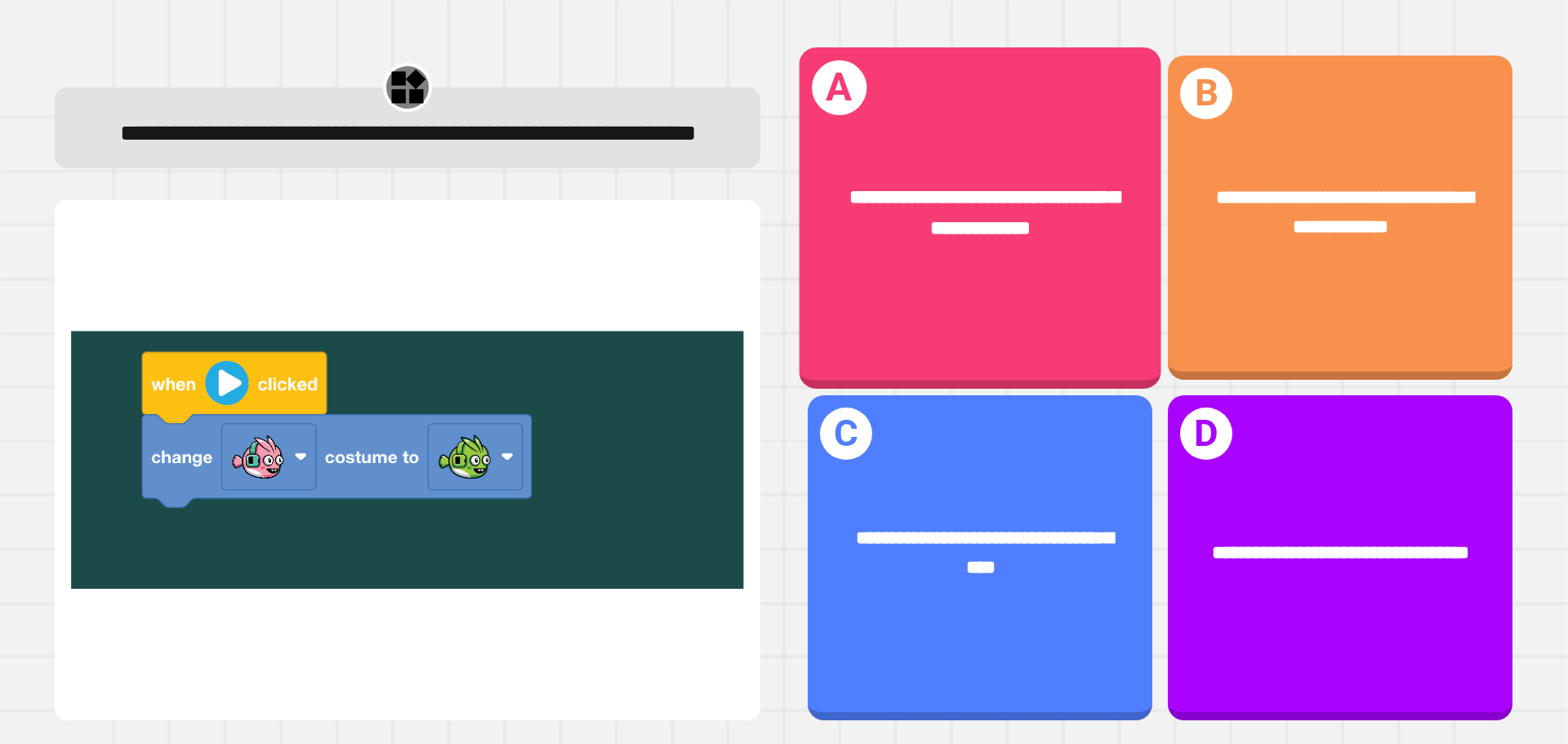
click at [947, 300] on div "**********" at bounding box center [980, 217] width 362 height 341
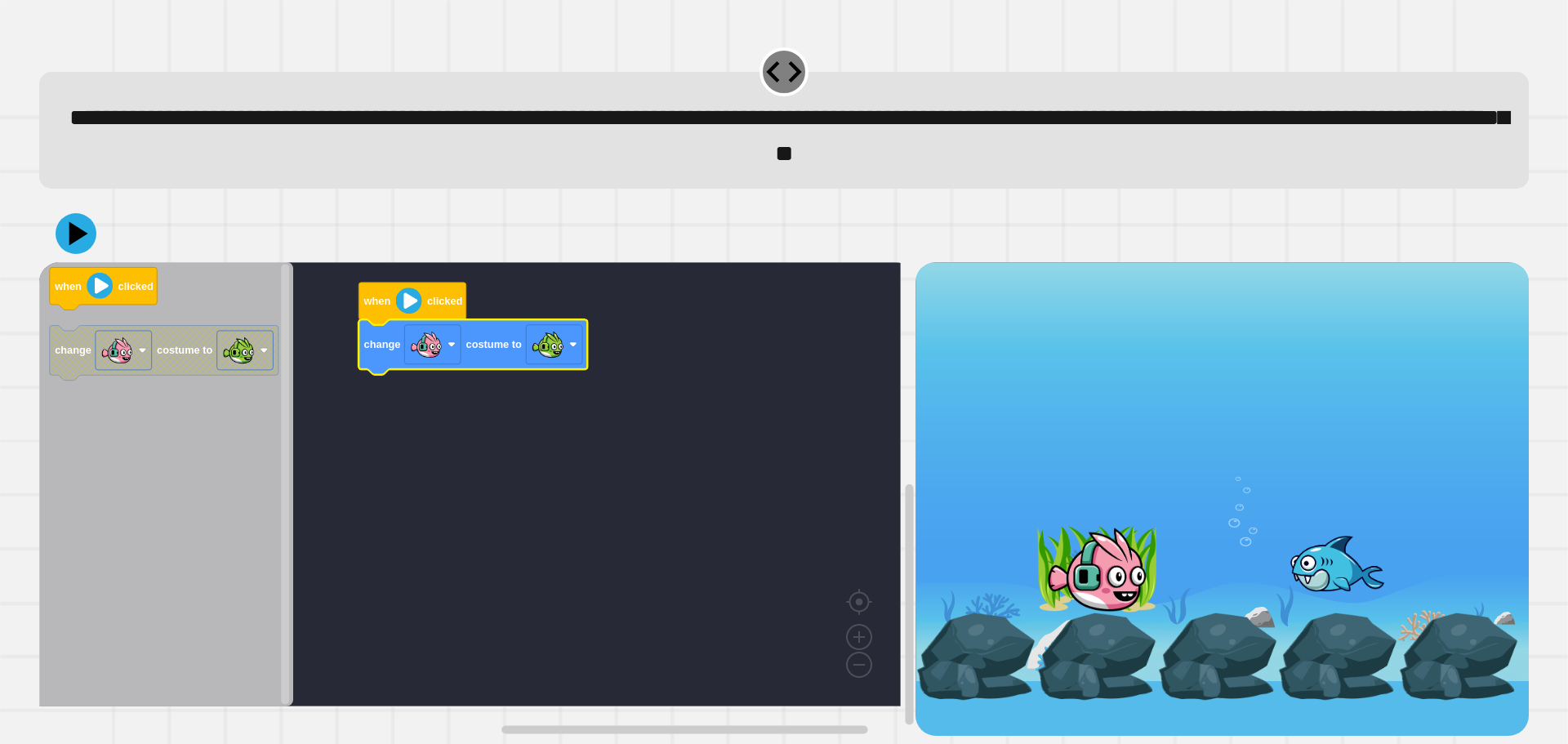
click at [434, 305] on text "clicked" at bounding box center [444, 301] width 35 height 12
click at [73, 249] on icon at bounding box center [75, 233] width 49 height 49
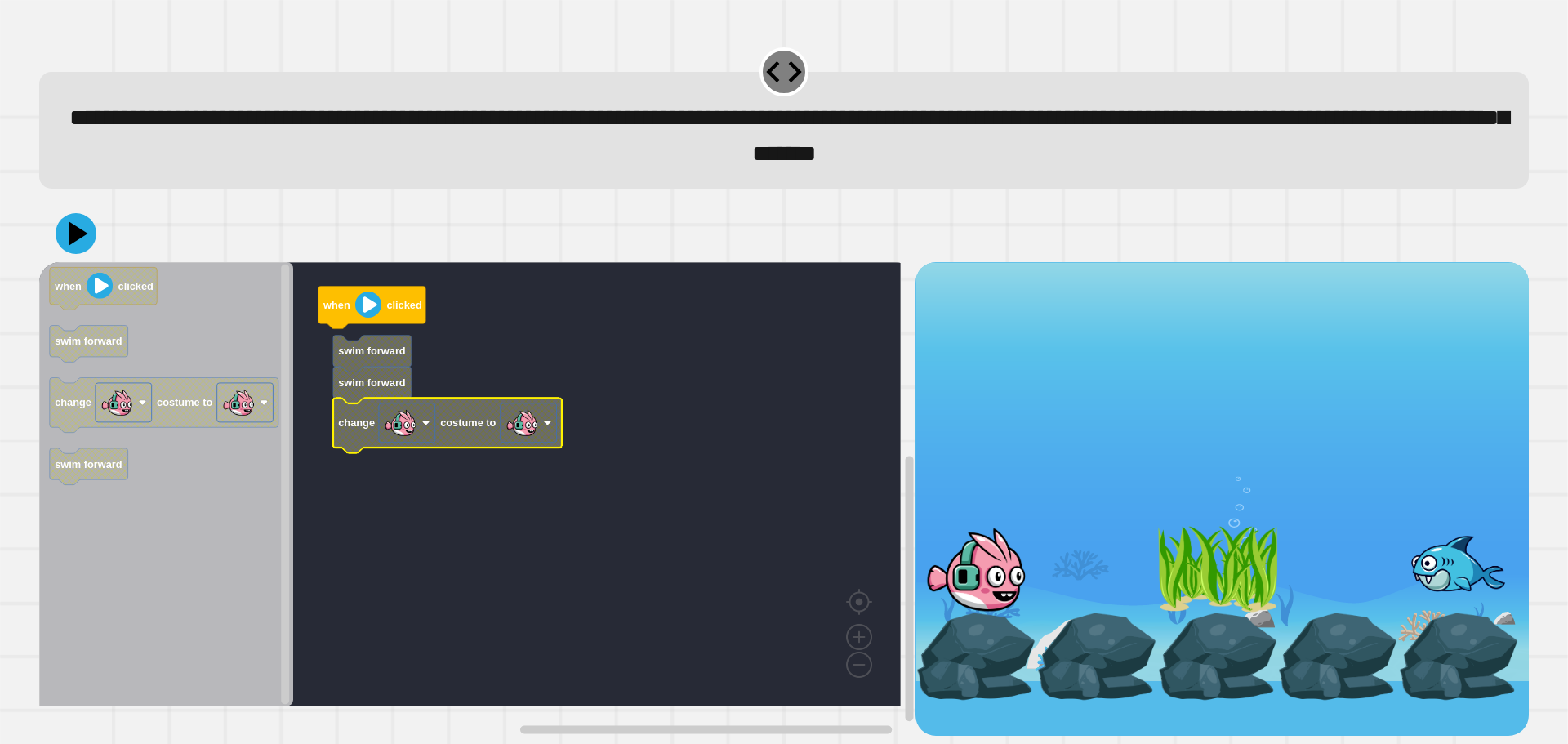
click at [384, 338] on rect "Blockly Workspace" at bounding box center [470, 484] width 861 height 445
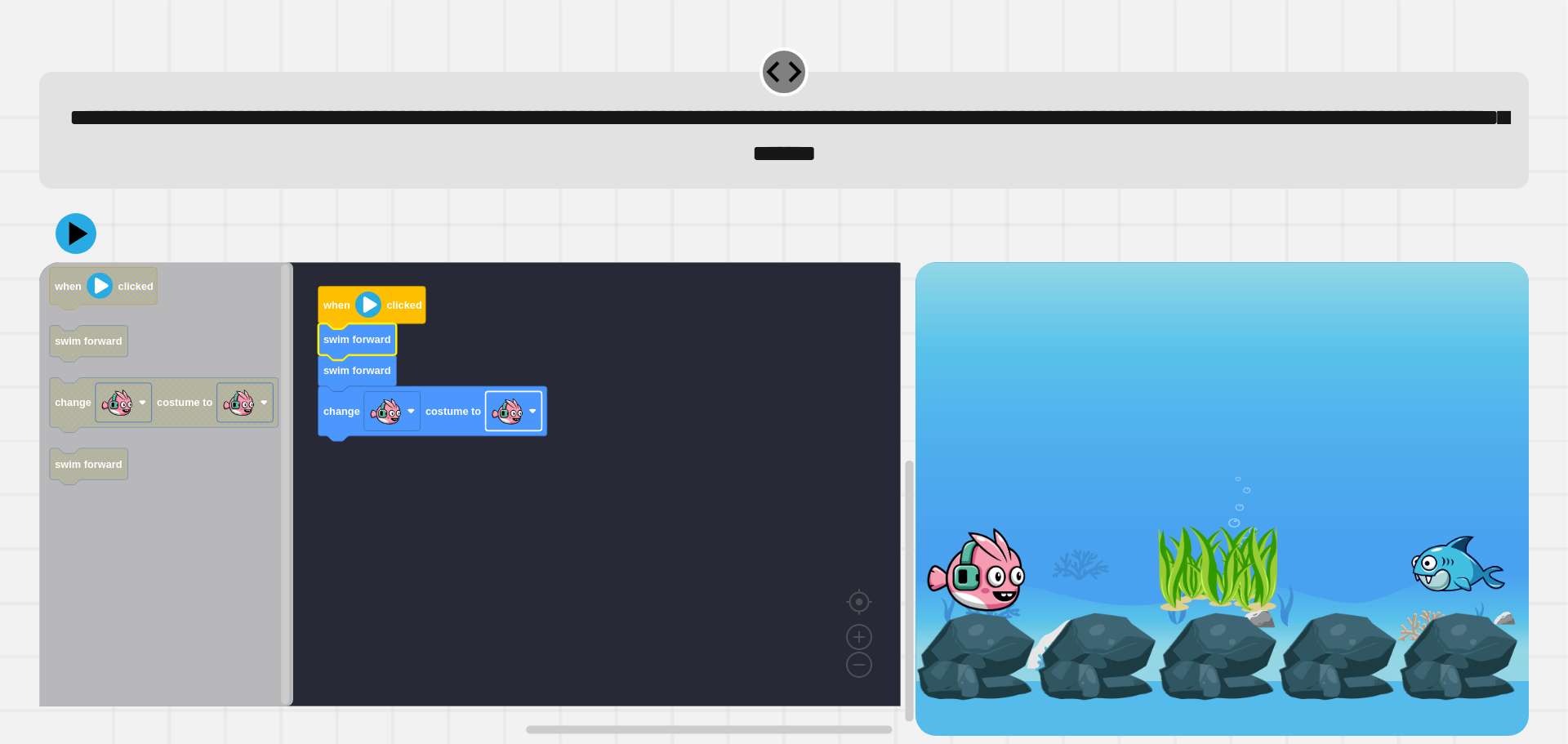
click at [504, 426] on image "Blockly Workspace" at bounding box center [507, 411] width 33 height 33
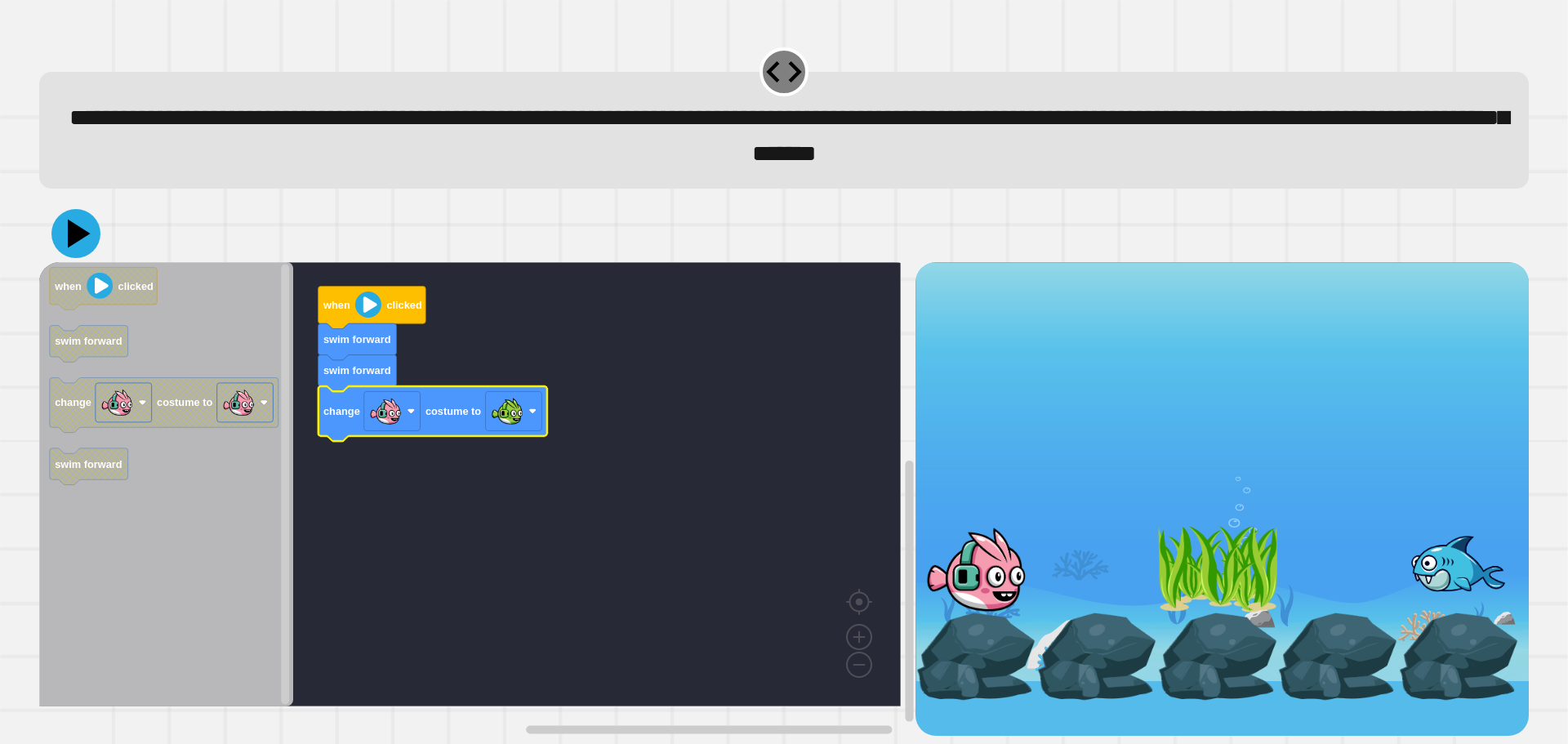
click at [67, 229] on icon at bounding box center [75, 233] width 49 height 49
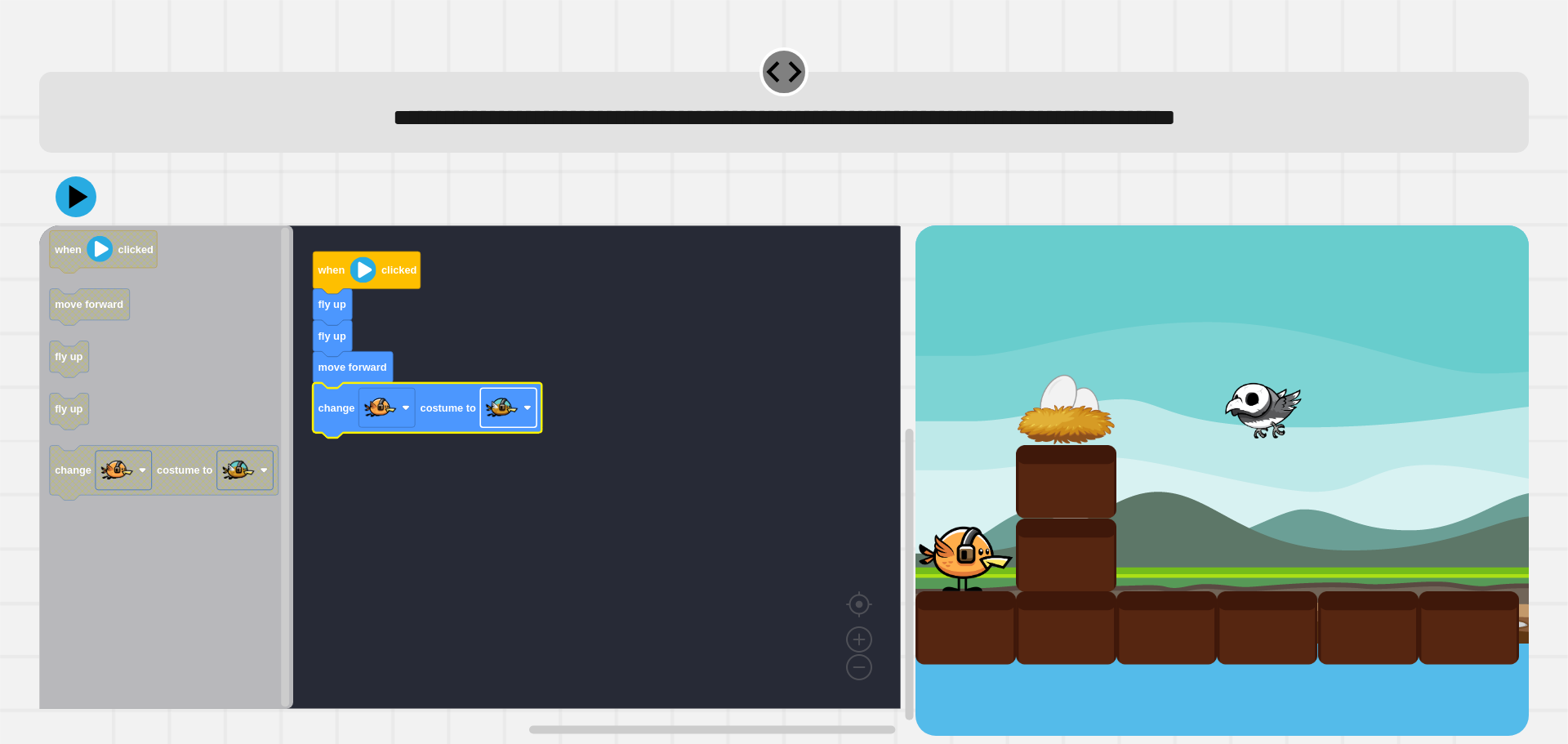
click at [516, 413] on image "Blockly Workspace" at bounding box center [502, 408] width 33 height 33
click at [61, 204] on icon at bounding box center [76, 197] width 43 height 43
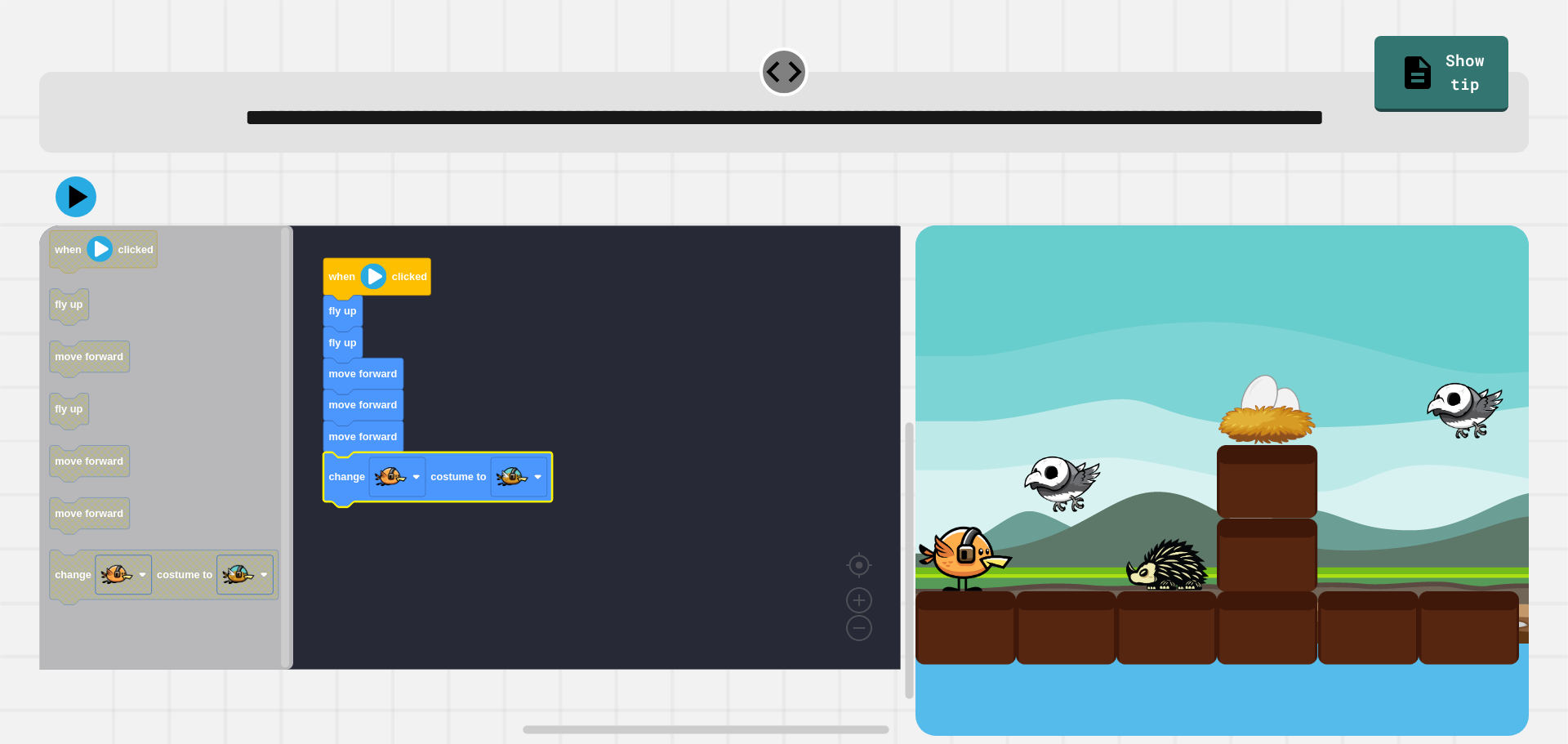
click at [73, 225] on div at bounding box center [784, 196] width 1490 height 57
click at [59, 221] on icon at bounding box center [75, 196] width 49 height 49
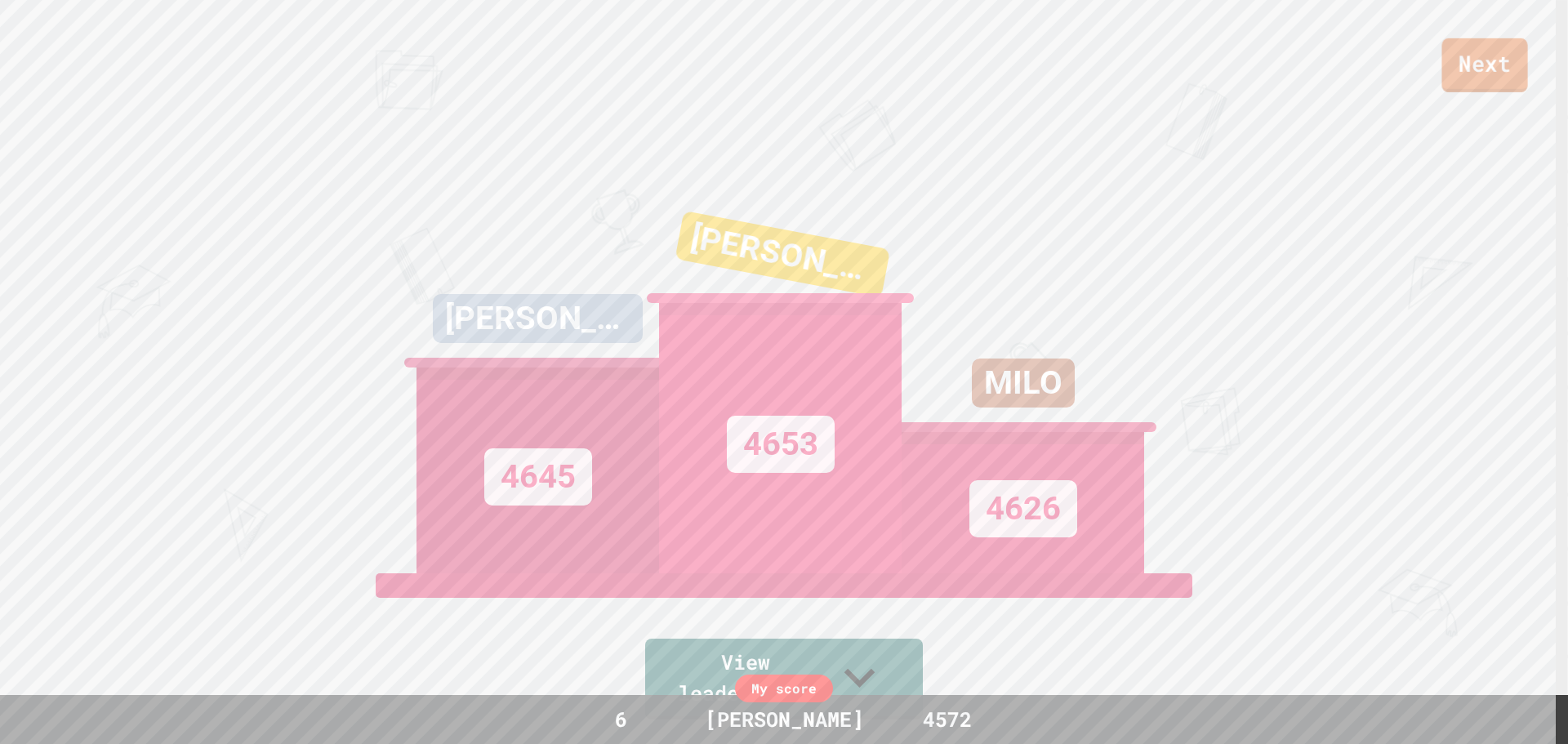
click at [1482, 71] on link "Next" at bounding box center [1484, 65] width 86 height 54
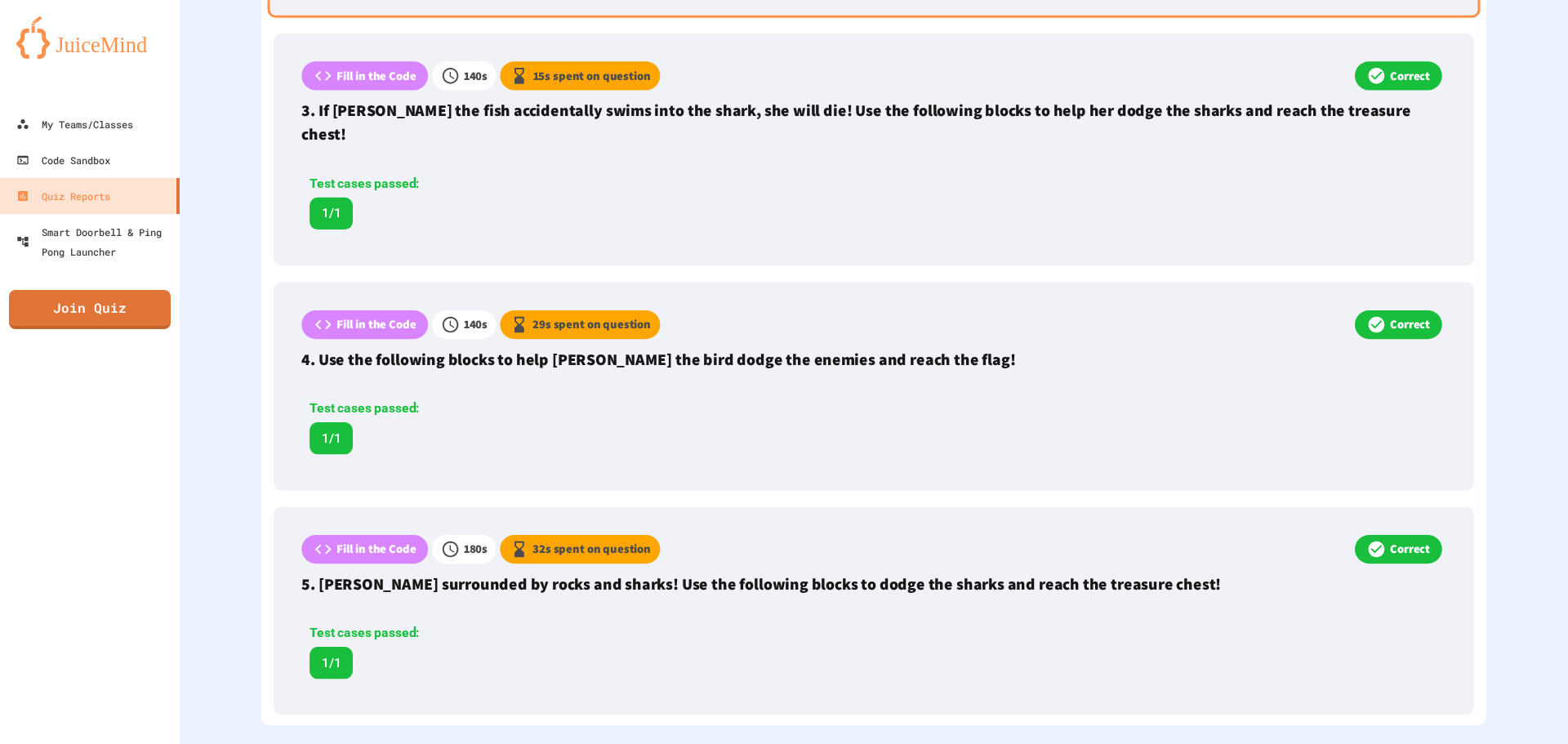
scroll to position [944, 0]
